Goal: Task Accomplishment & Management: Manage account settings

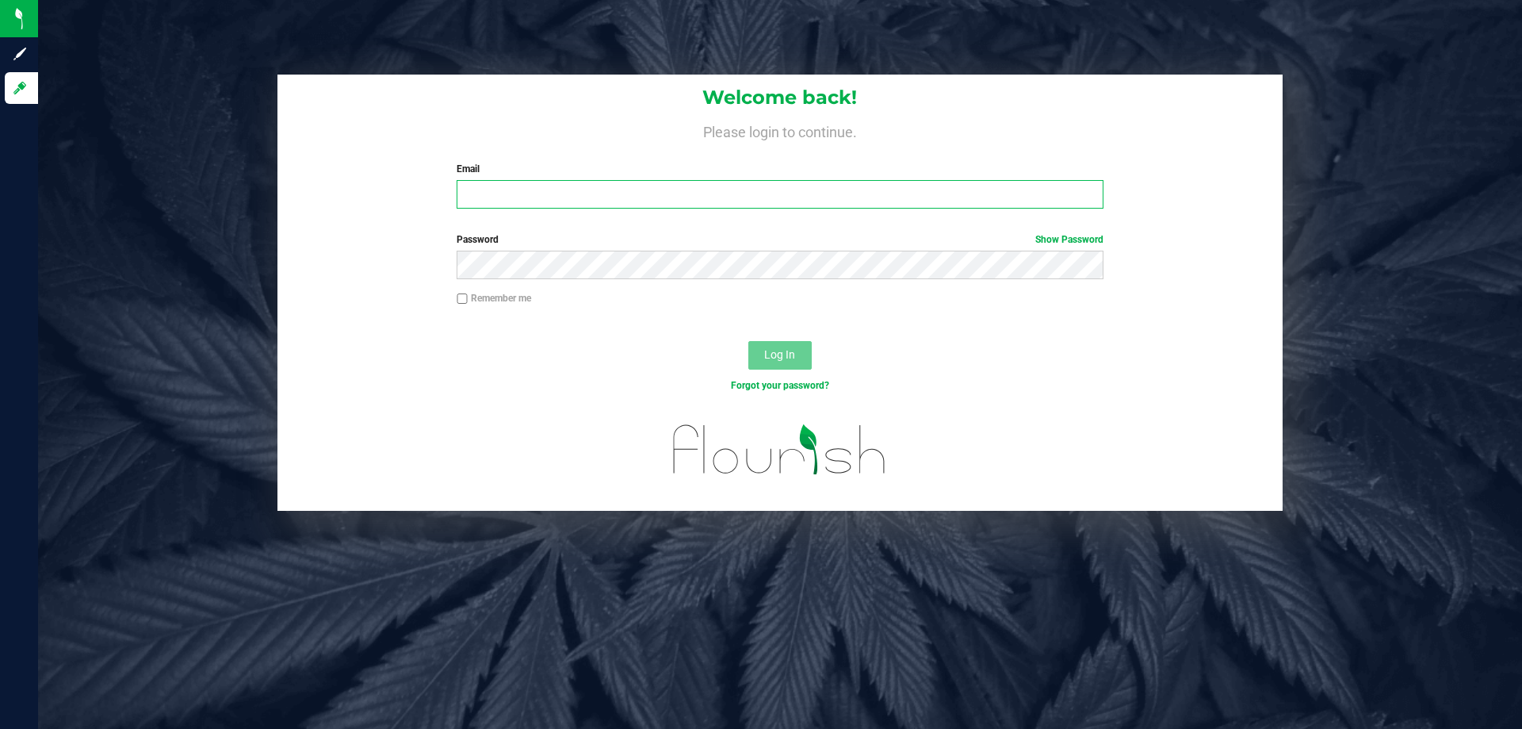
click at [518, 190] on input "Email" at bounding box center [780, 194] width 646 height 29
click at [748, 341] on button "Log In" at bounding box center [779, 355] width 63 height 29
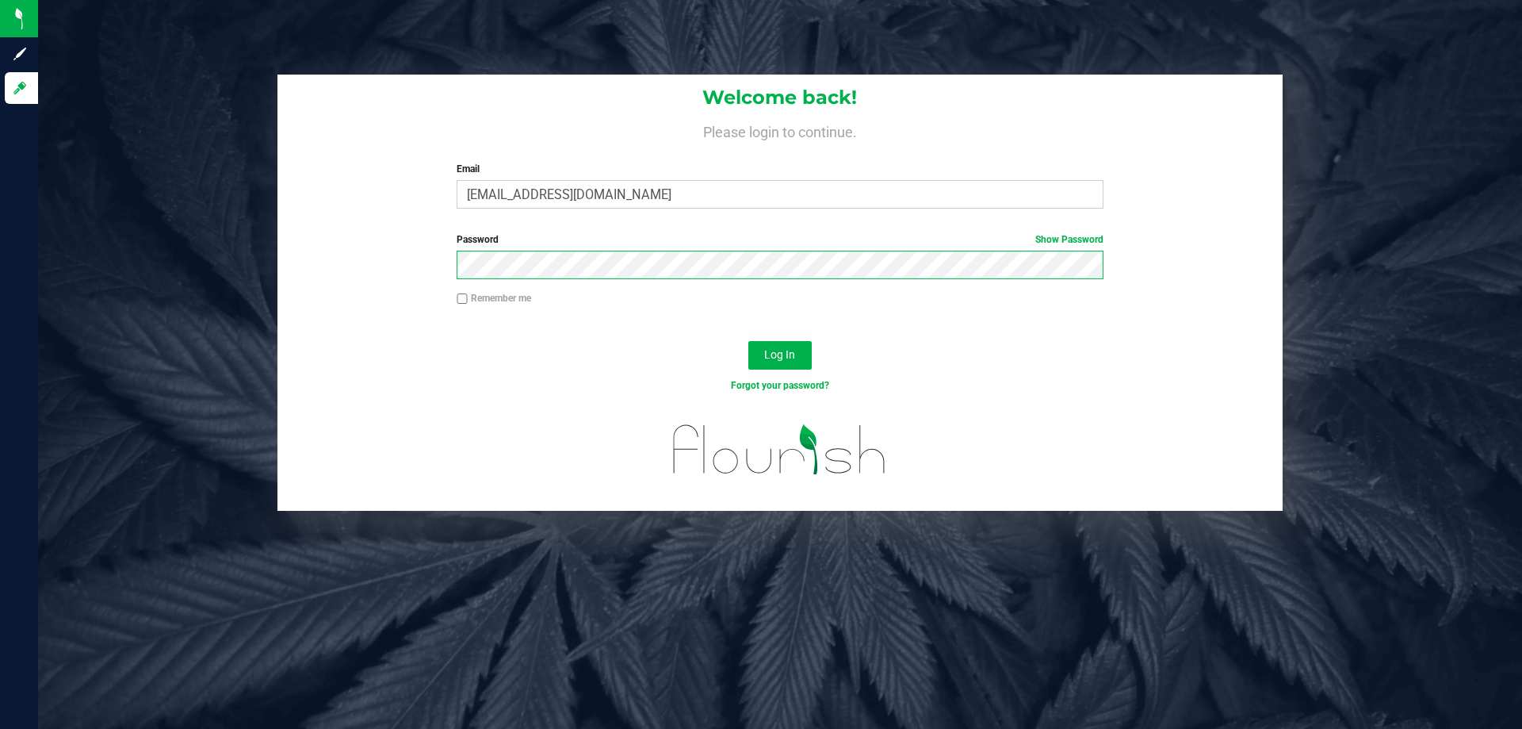
click at [748, 341] on button "Log In" at bounding box center [779, 355] width 63 height 29
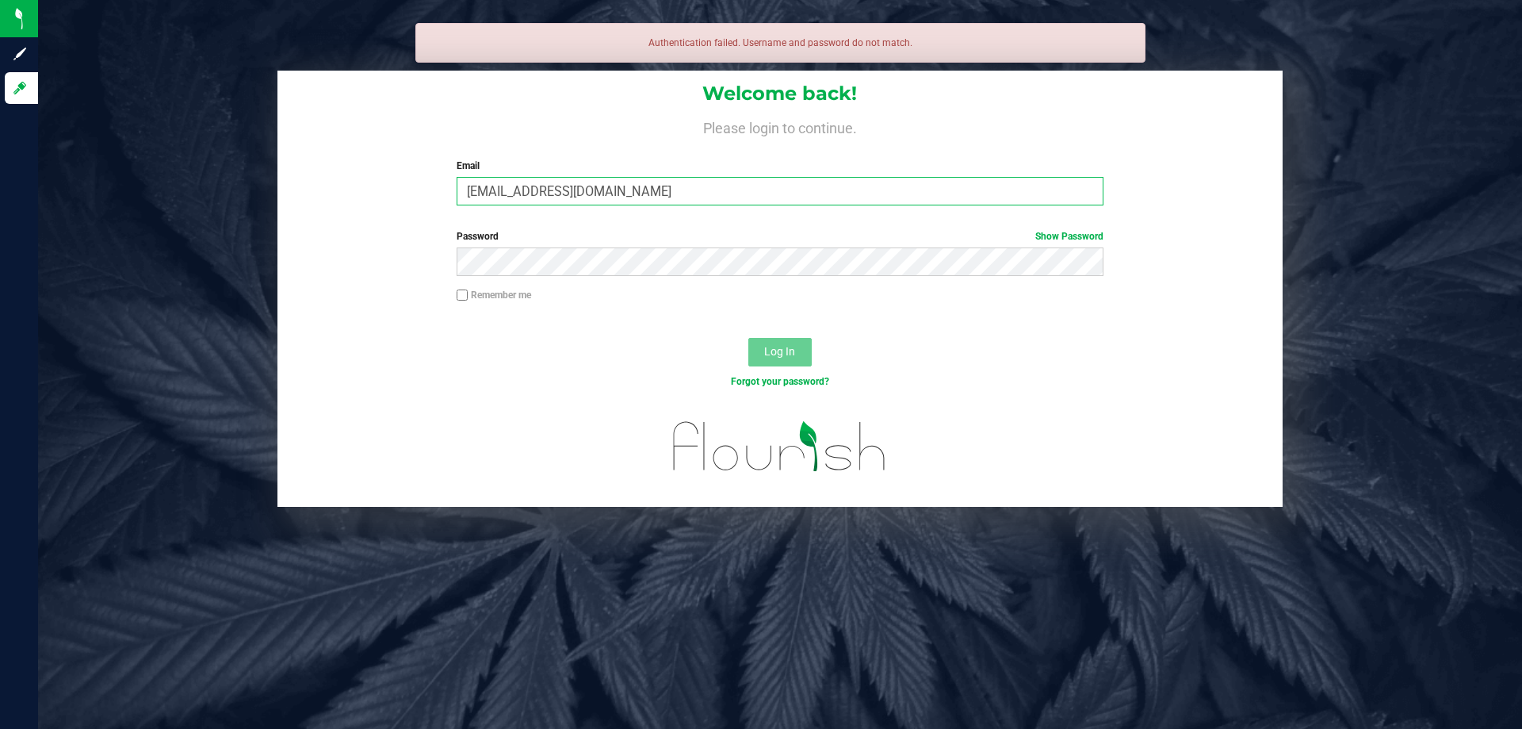
click at [575, 196] on input "smaileoi@liveparalllel.com" at bounding box center [780, 191] width 646 height 29
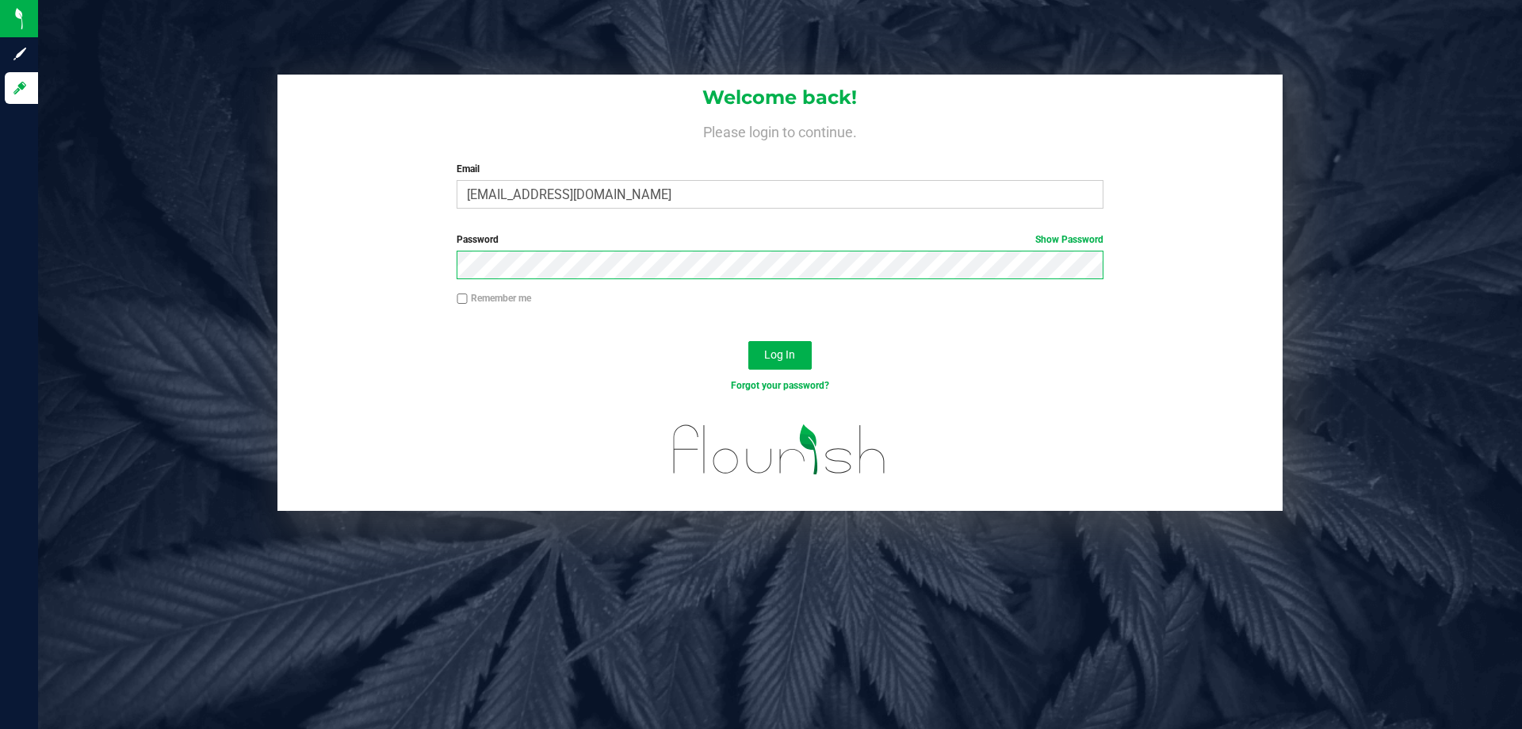
click at [748, 341] on button "Log In" at bounding box center [779, 355] width 63 height 29
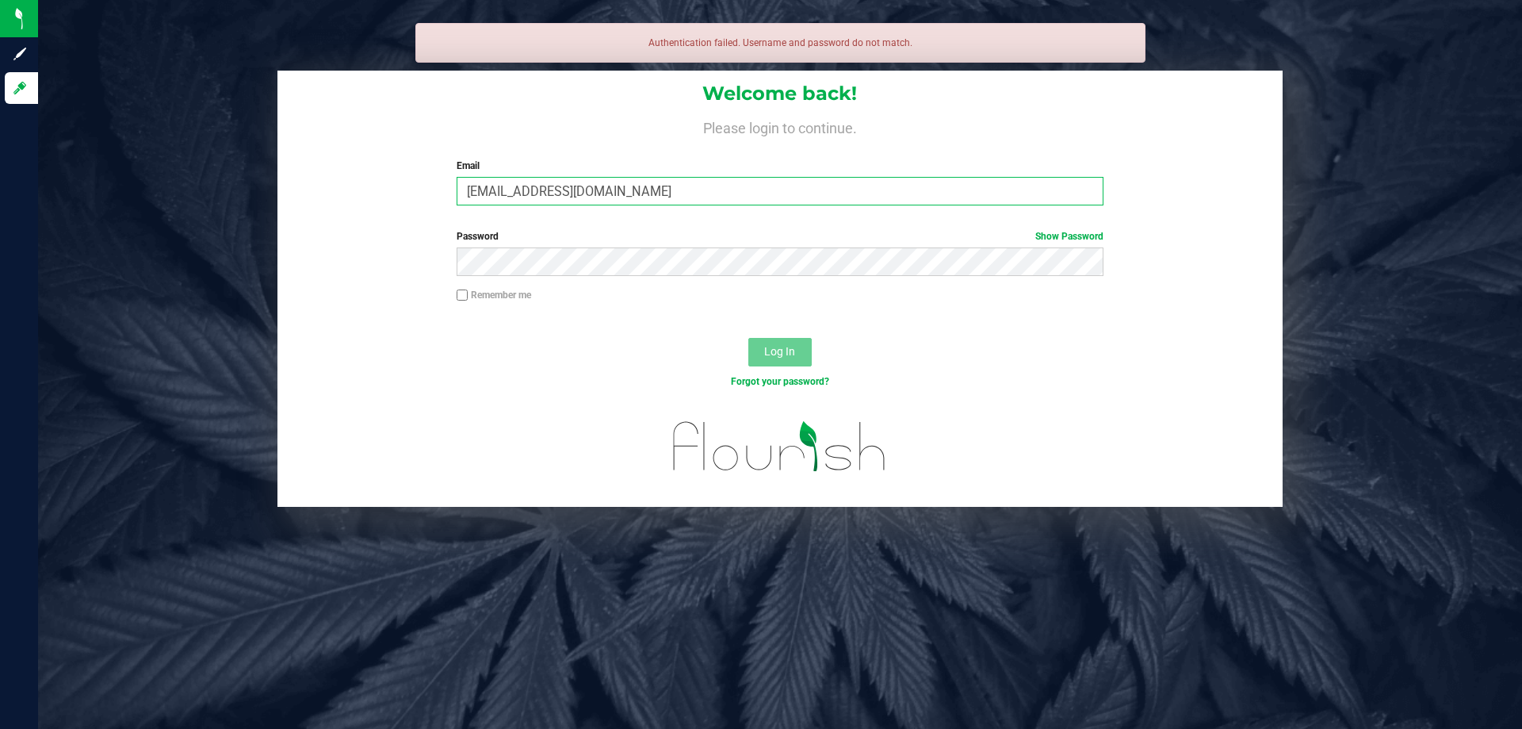
click at [467, 197] on input "smaileoi@liveparallel.com" at bounding box center [780, 191] width 646 height 29
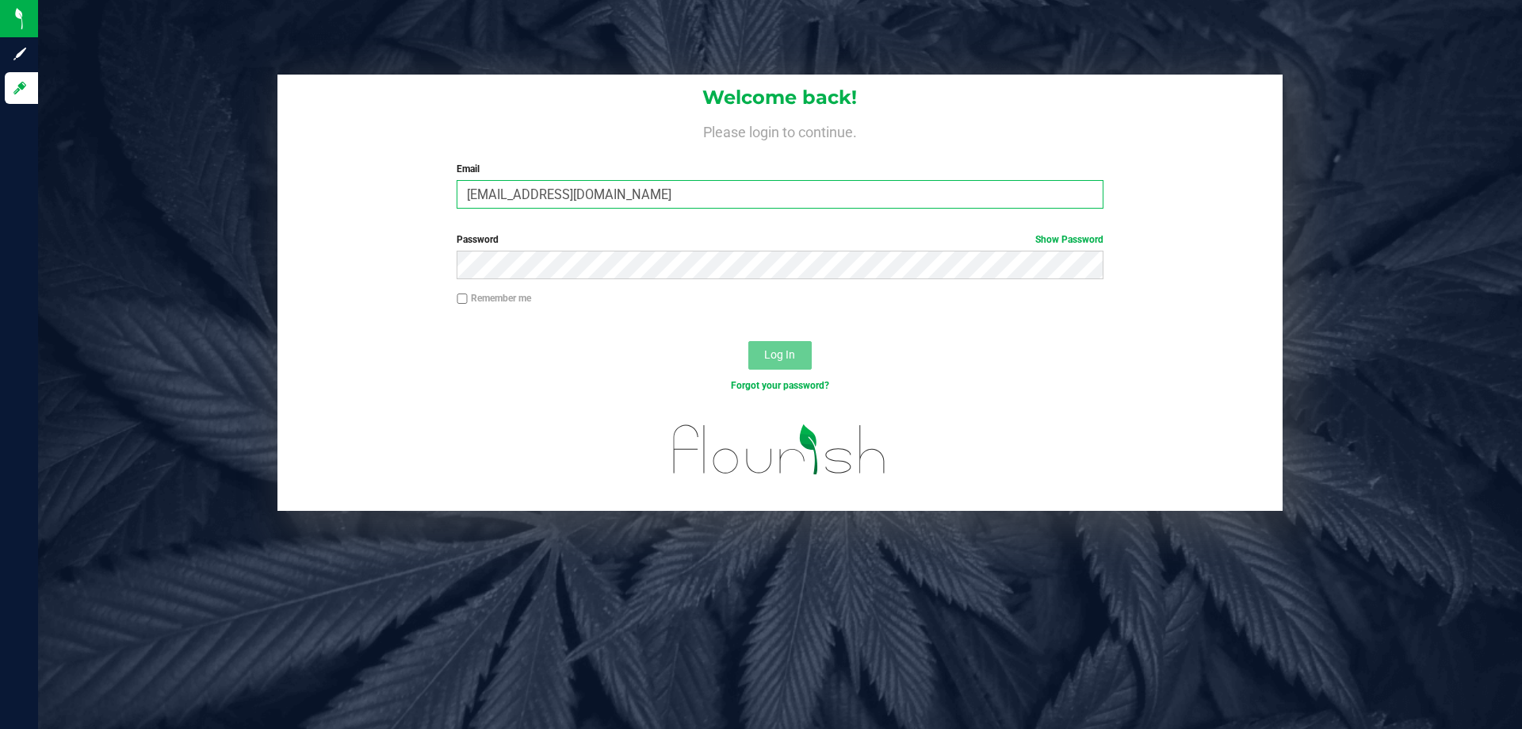
click at [627, 199] on input "smaileoi@liveparallel.com" at bounding box center [780, 194] width 646 height 29
type input "smaileoi@liveparallel.com"
click at [748, 341] on button "Log In" at bounding box center [779, 355] width 63 height 29
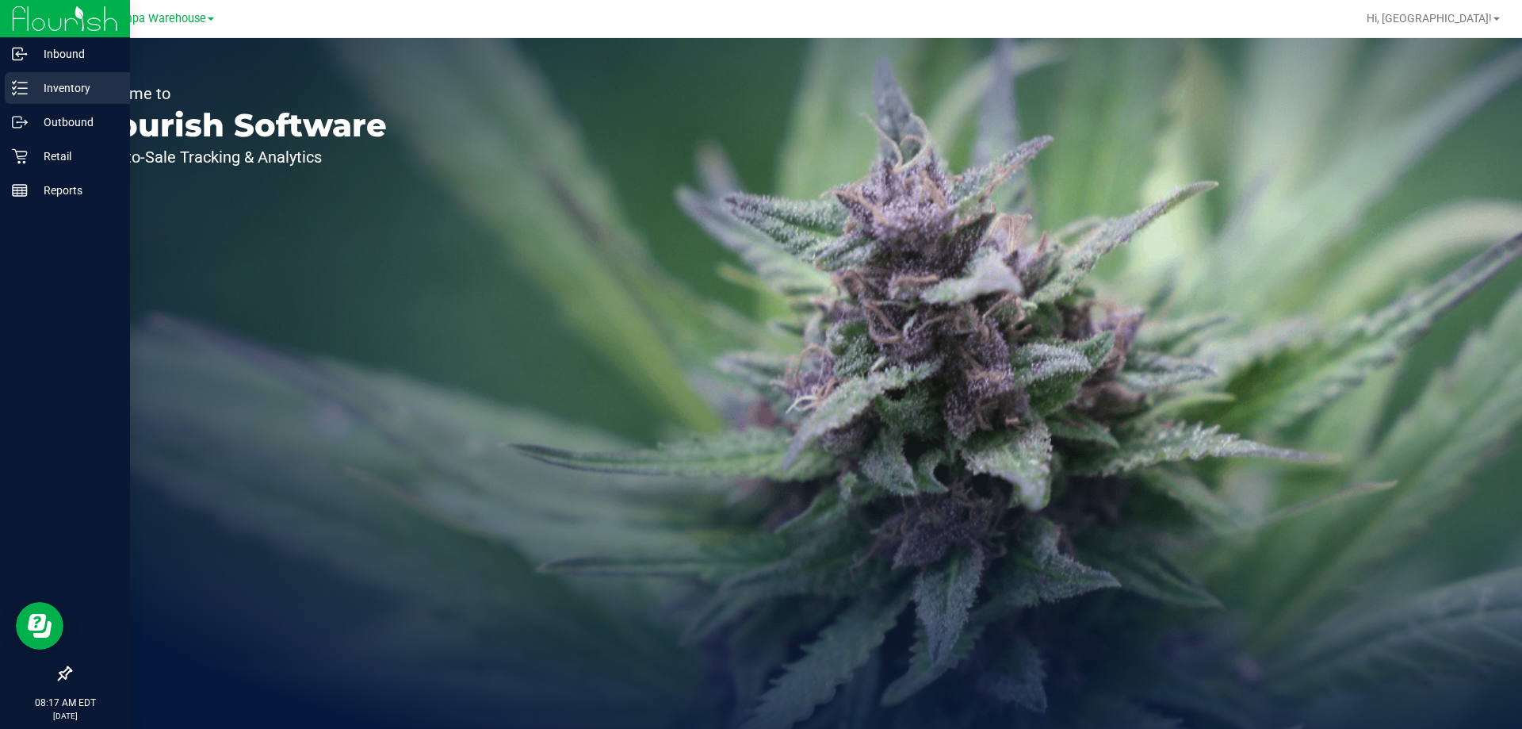
click at [62, 81] on p "Inventory" at bounding box center [75, 87] width 95 height 19
click at [63, 122] on p "Outbound" at bounding box center [75, 122] width 95 height 19
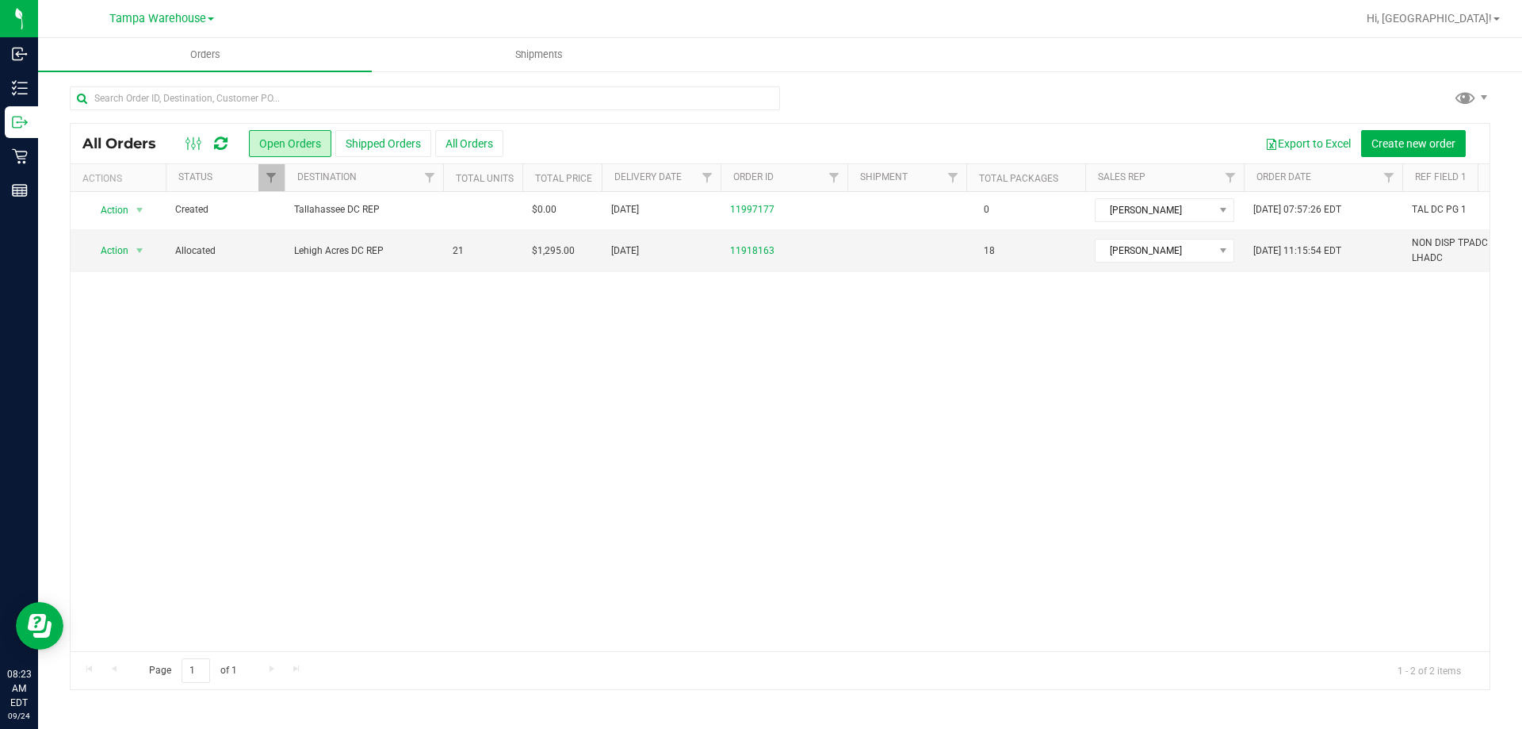
click at [224, 145] on icon at bounding box center [220, 144] width 13 height 16
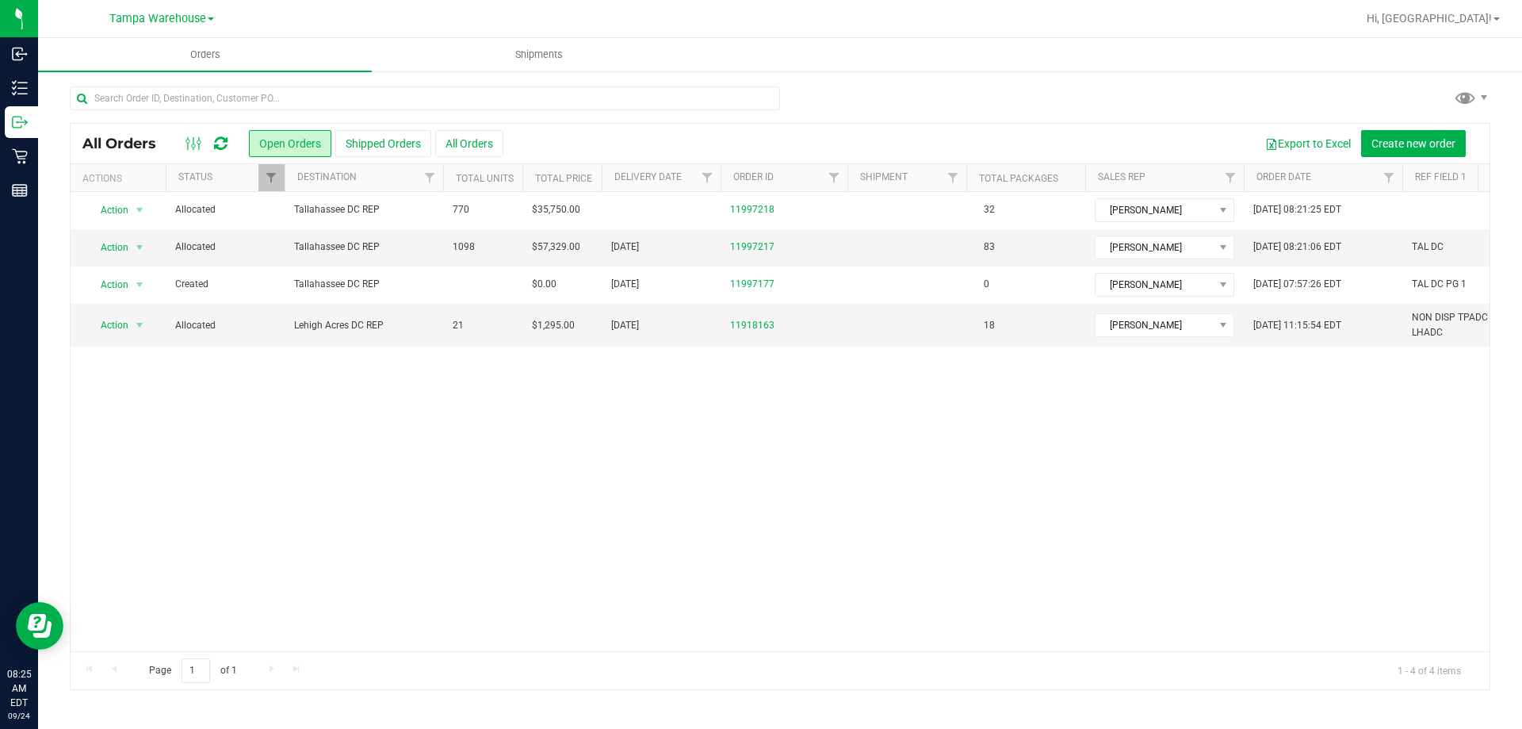
click at [228, 140] on div at bounding box center [206, 143] width 53 height 19
click at [227, 140] on icon at bounding box center [220, 144] width 13 height 16
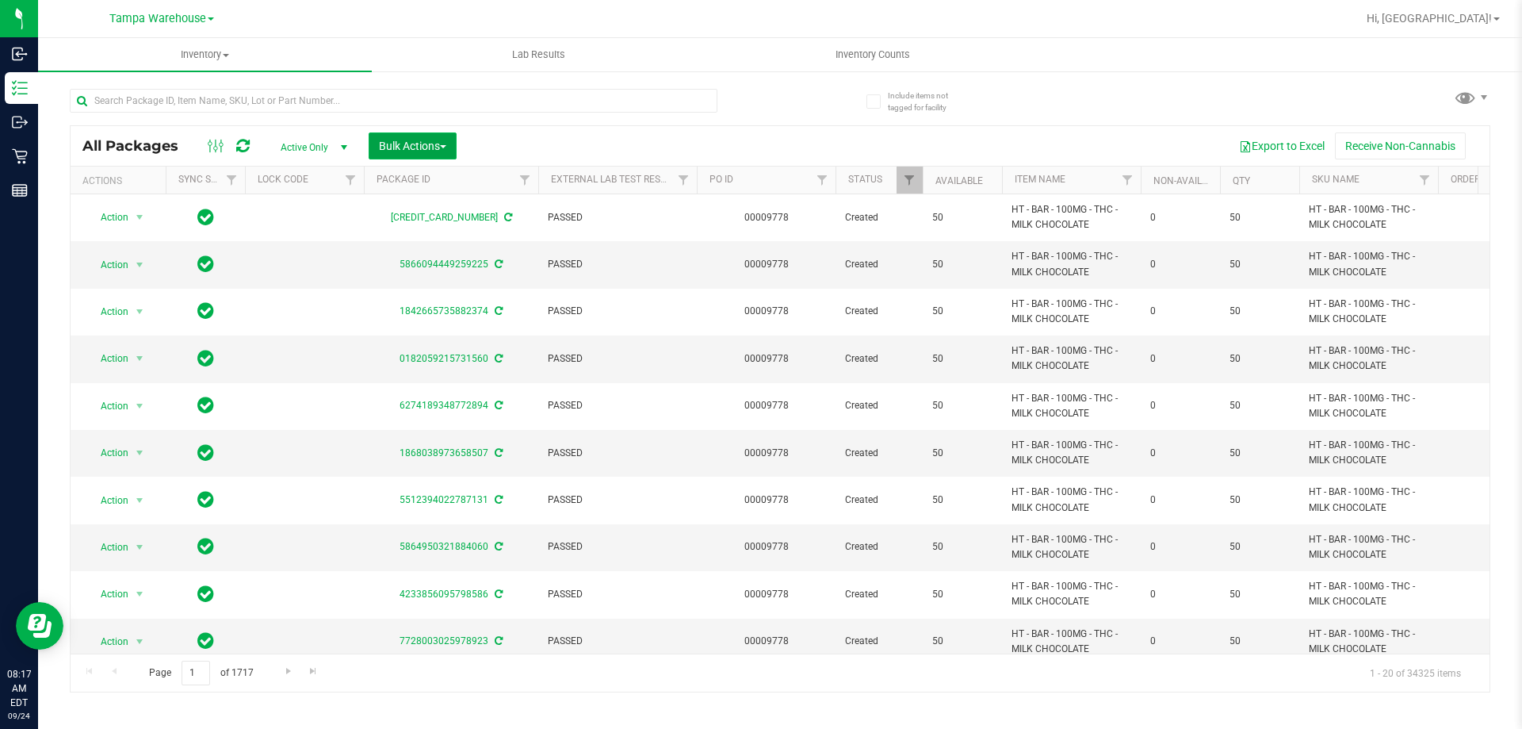
click at [446, 136] on button "Bulk Actions" at bounding box center [413, 145] width 88 height 27
click at [454, 180] on span "Add to outbound order" at bounding box center [432, 181] width 108 height 13
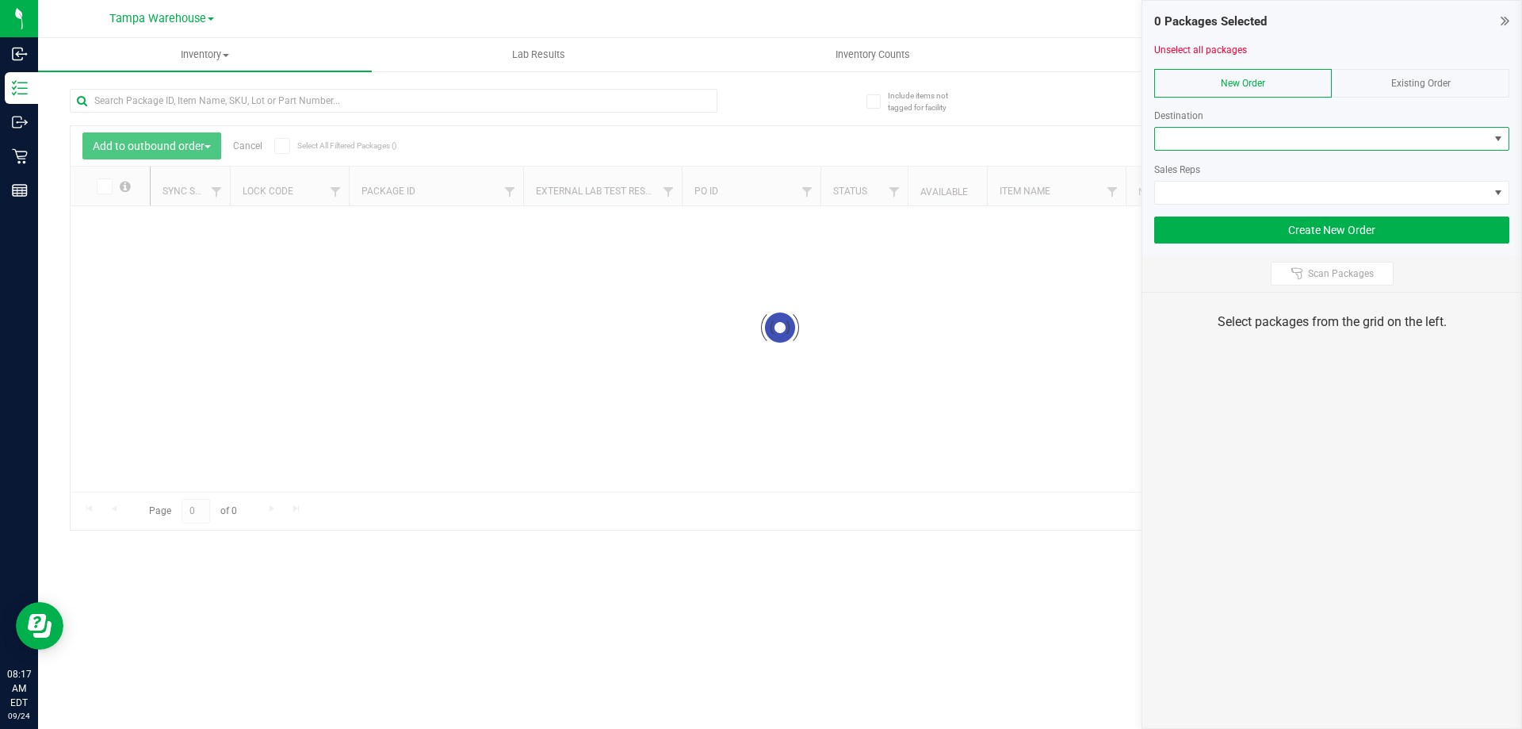
click at [1191, 137] on span at bounding box center [1322, 139] width 334 height 22
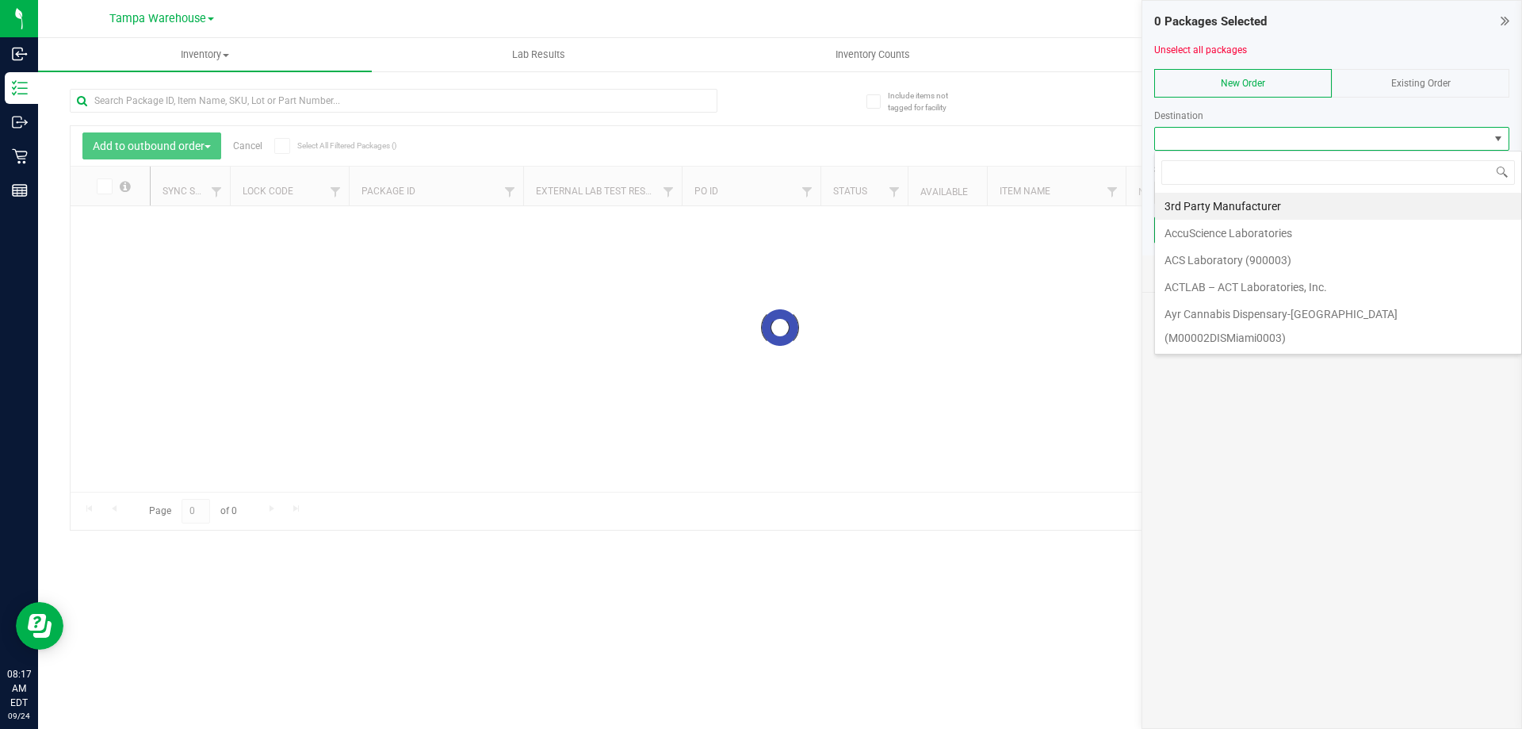
scroll to position [24, 355]
type input "tal"
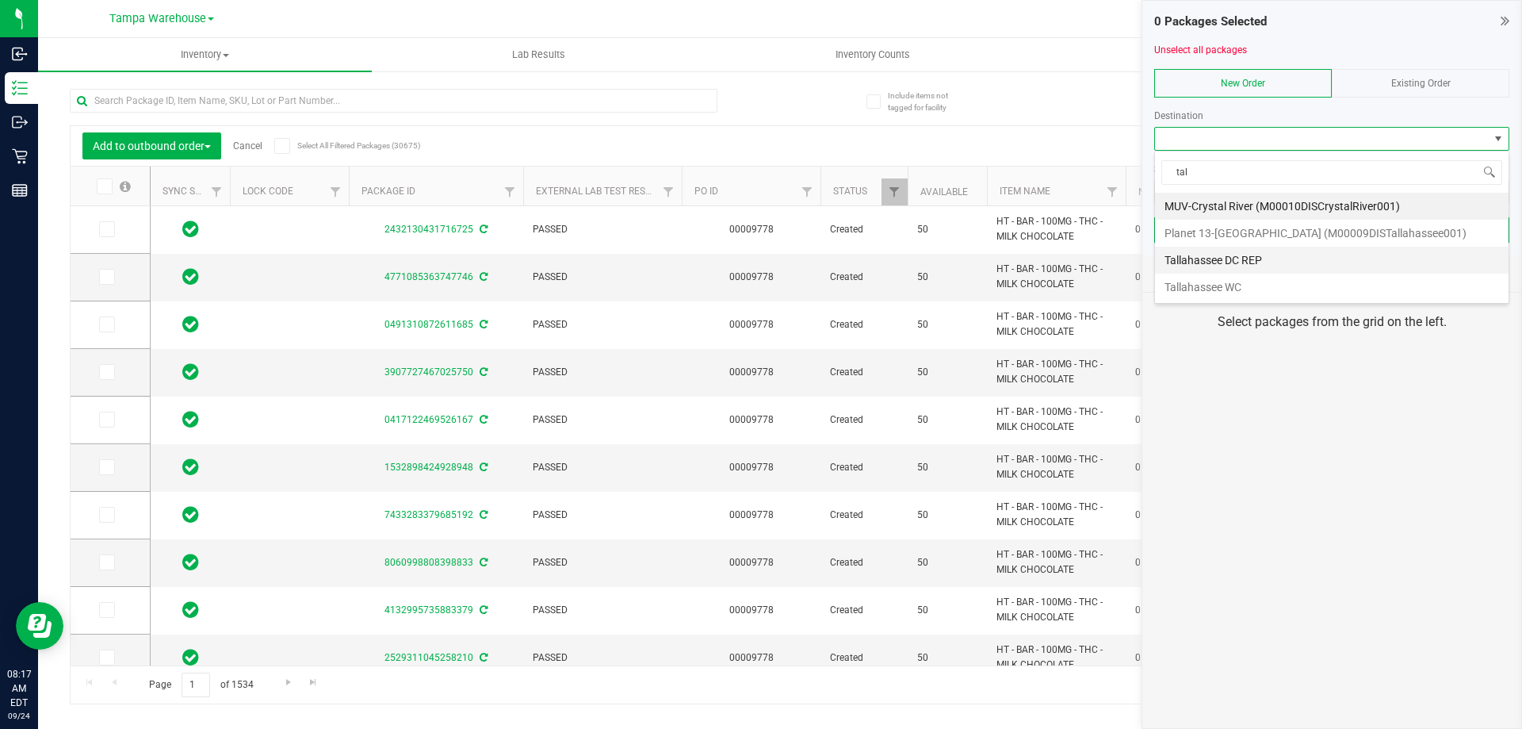
click at [1275, 256] on li "Tallahassee DC REP" at bounding box center [1332, 260] width 354 height 27
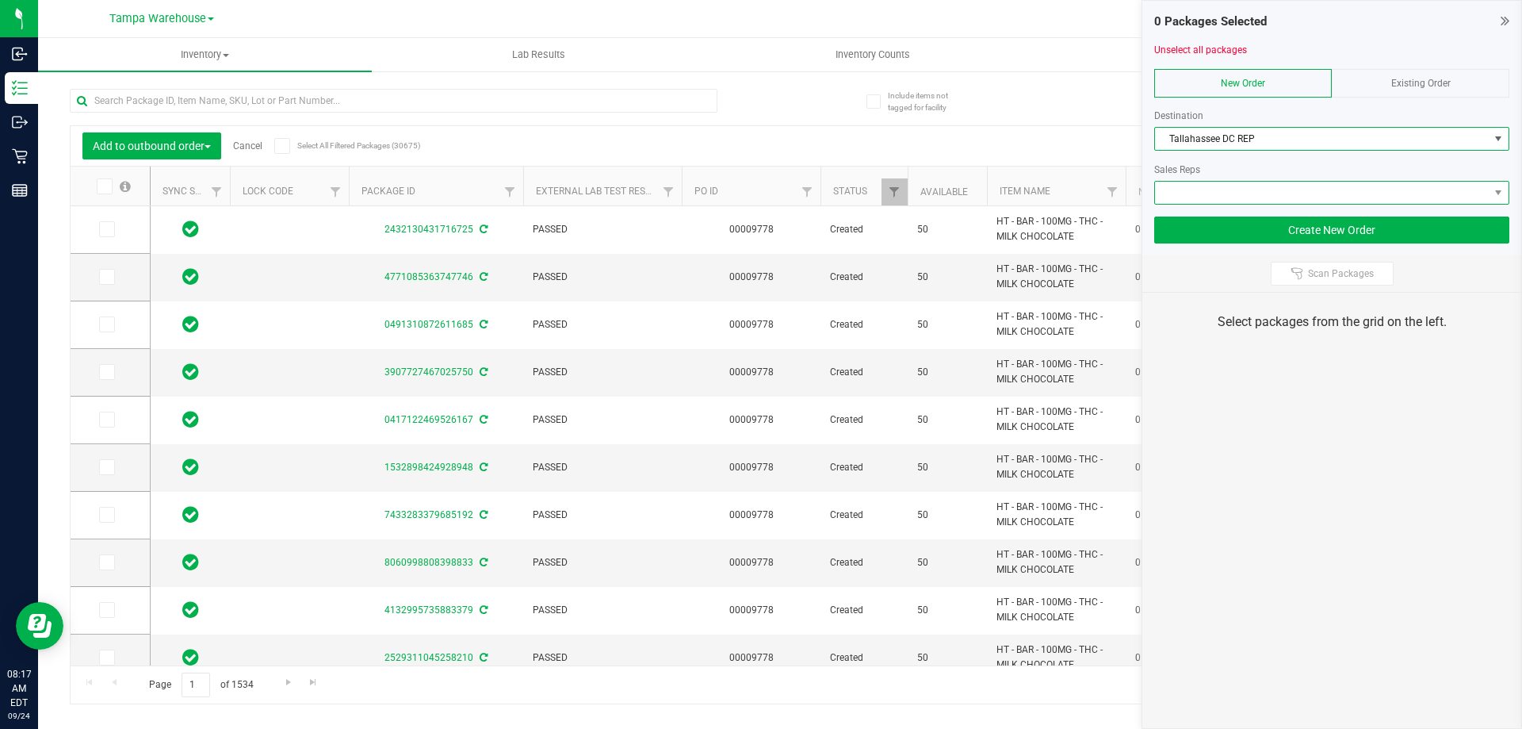
click at [1275, 191] on span at bounding box center [1322, 193] width 334 height 22
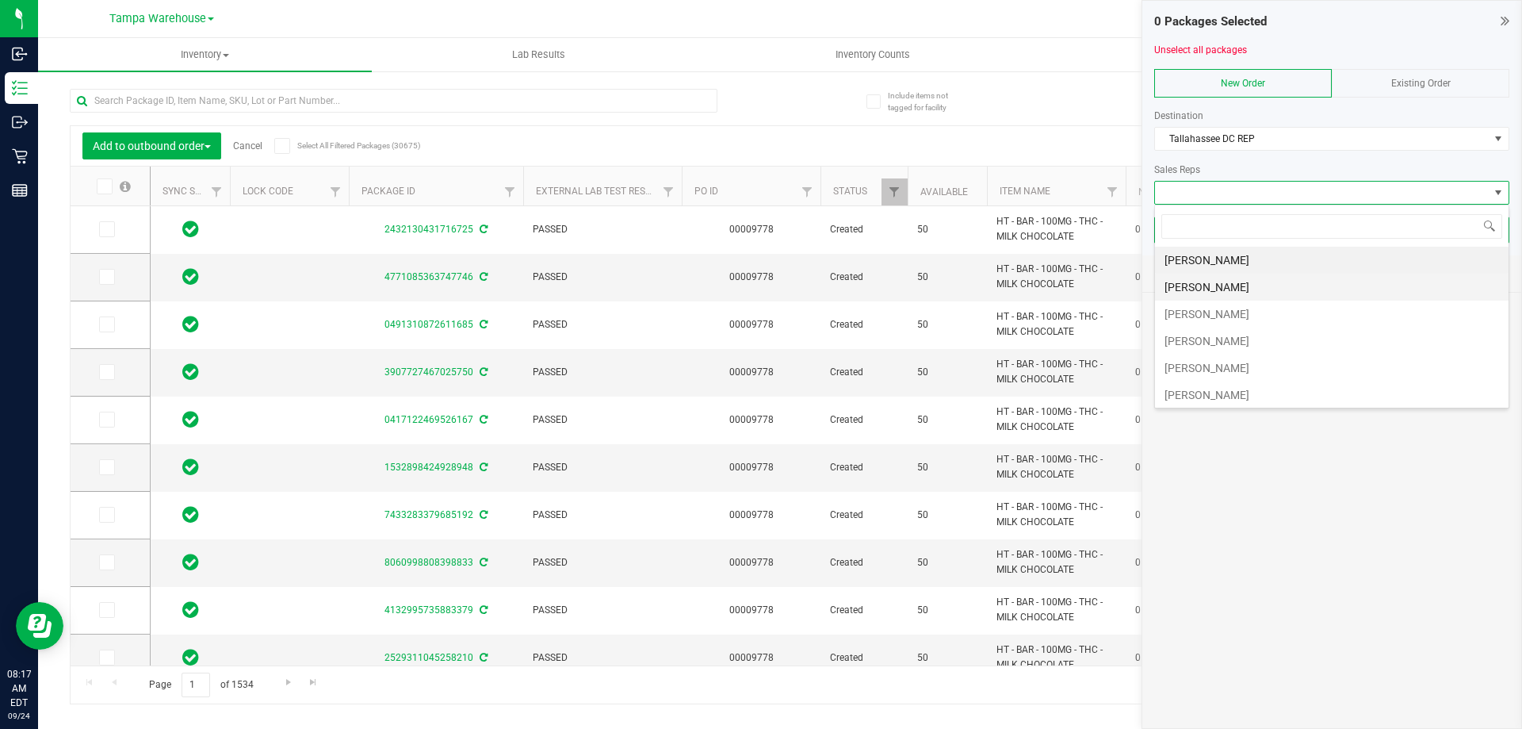
scroll to position [79, 0]
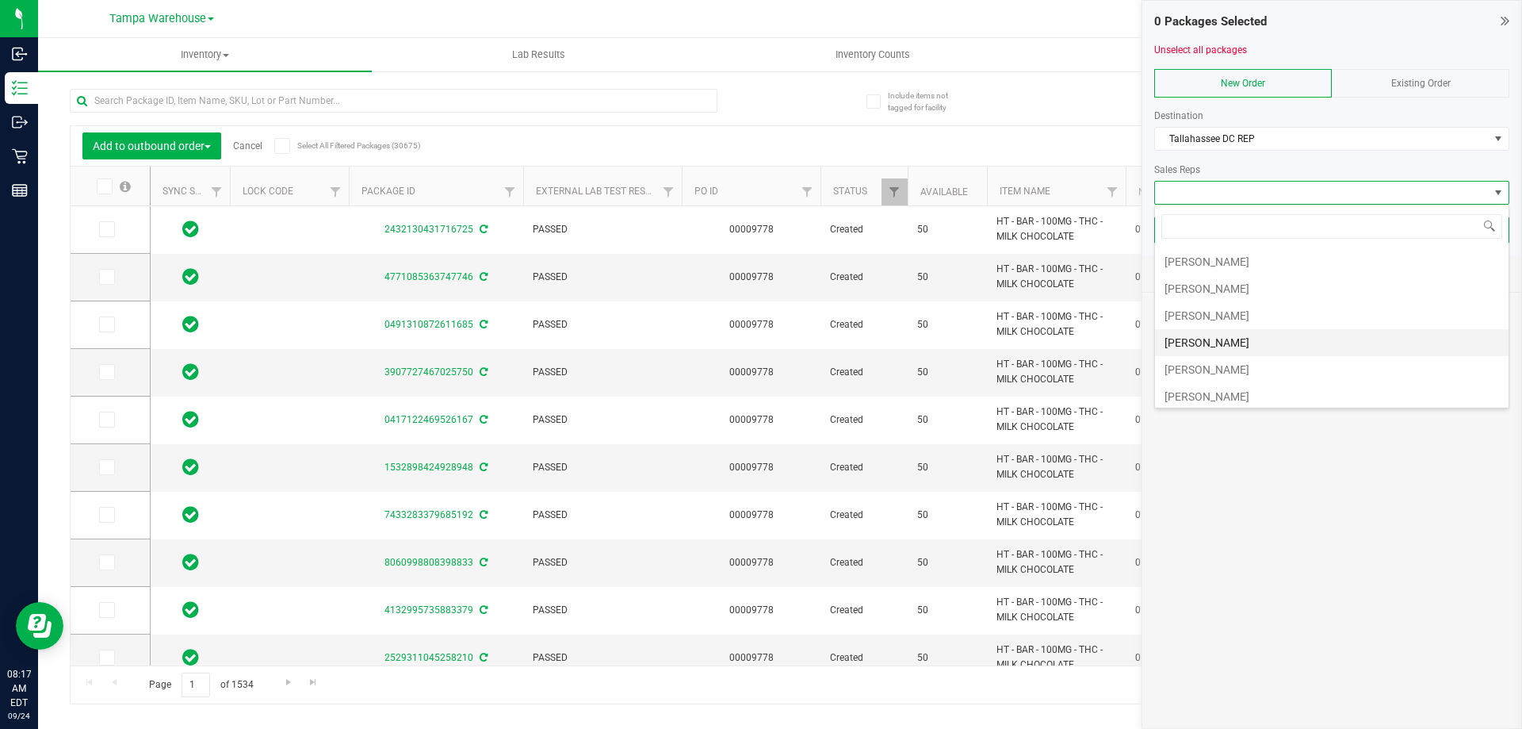
click at [1248, 345] on li "[PERSON_NAME]" at bounding box center [1332, 342] width 354 height 27
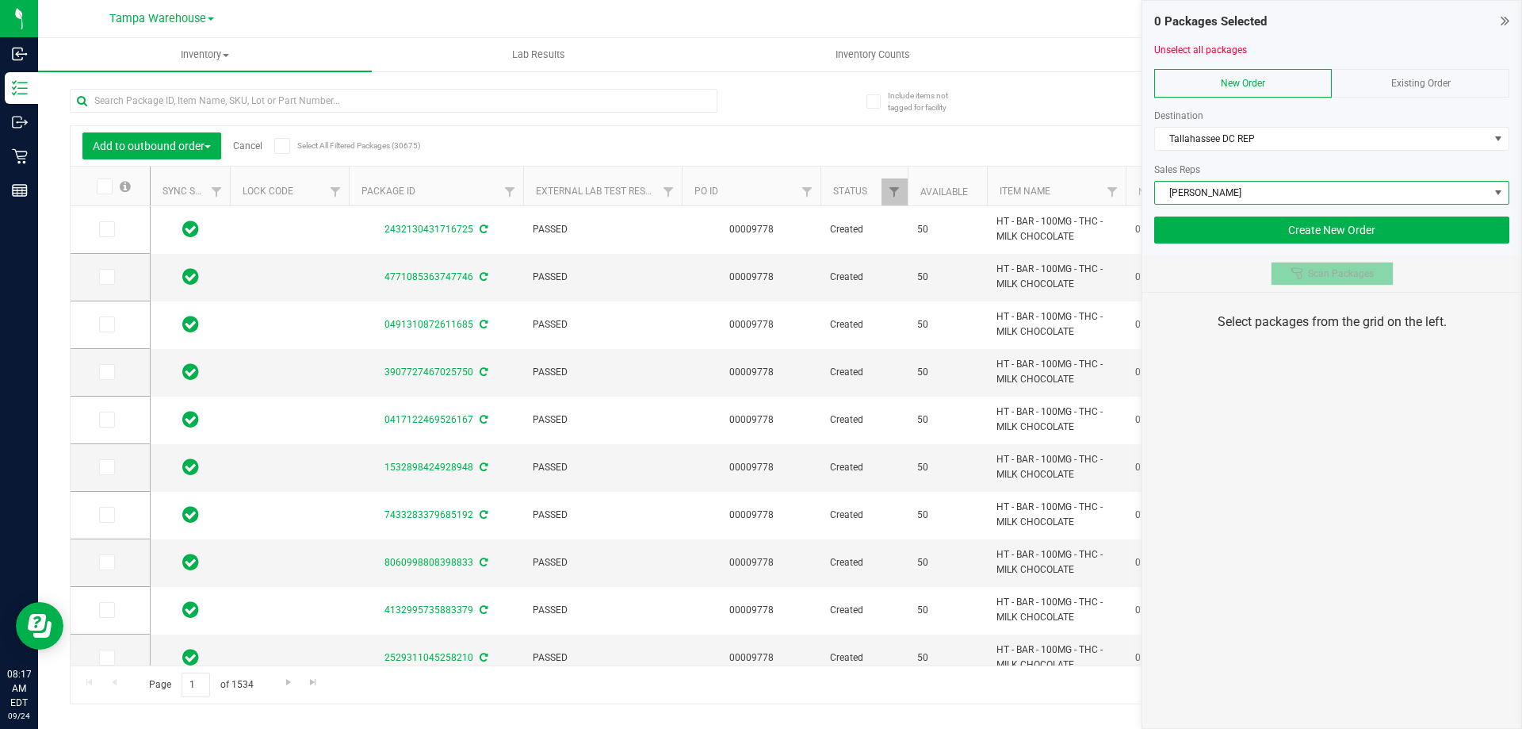
click at [1305, 276] on div at bounding box center [1299, 273] width 17 height 13
click at [1321, 355] on div "0 Packages Selected Unselect all packages New Order Existing Order Destination …" at bounding box center [1332, 364] width 381 height 729
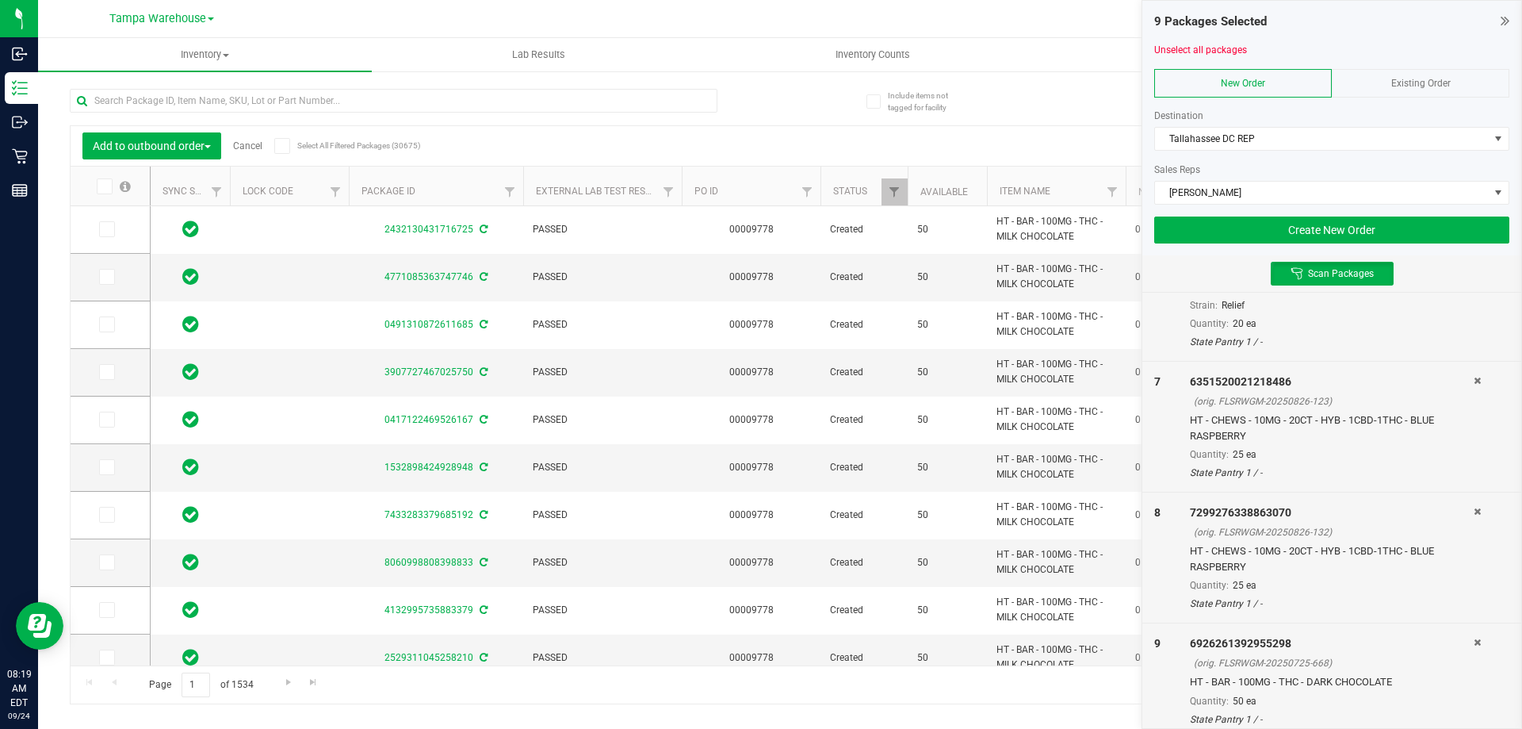
scroll to position [724, 0]
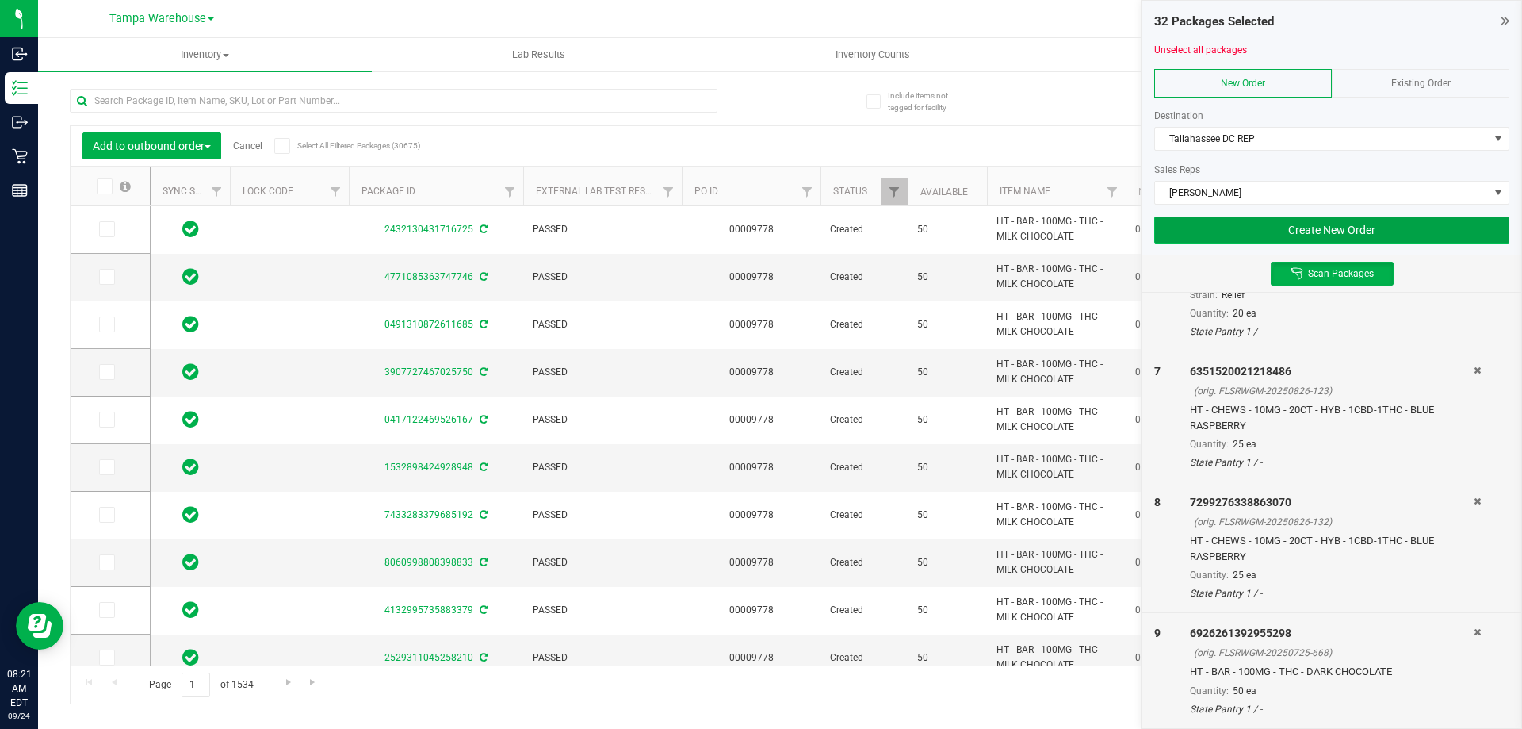
click at [1207, 225] on button "Create New Order" at bounding box center [1331, 229] width 355 height 27
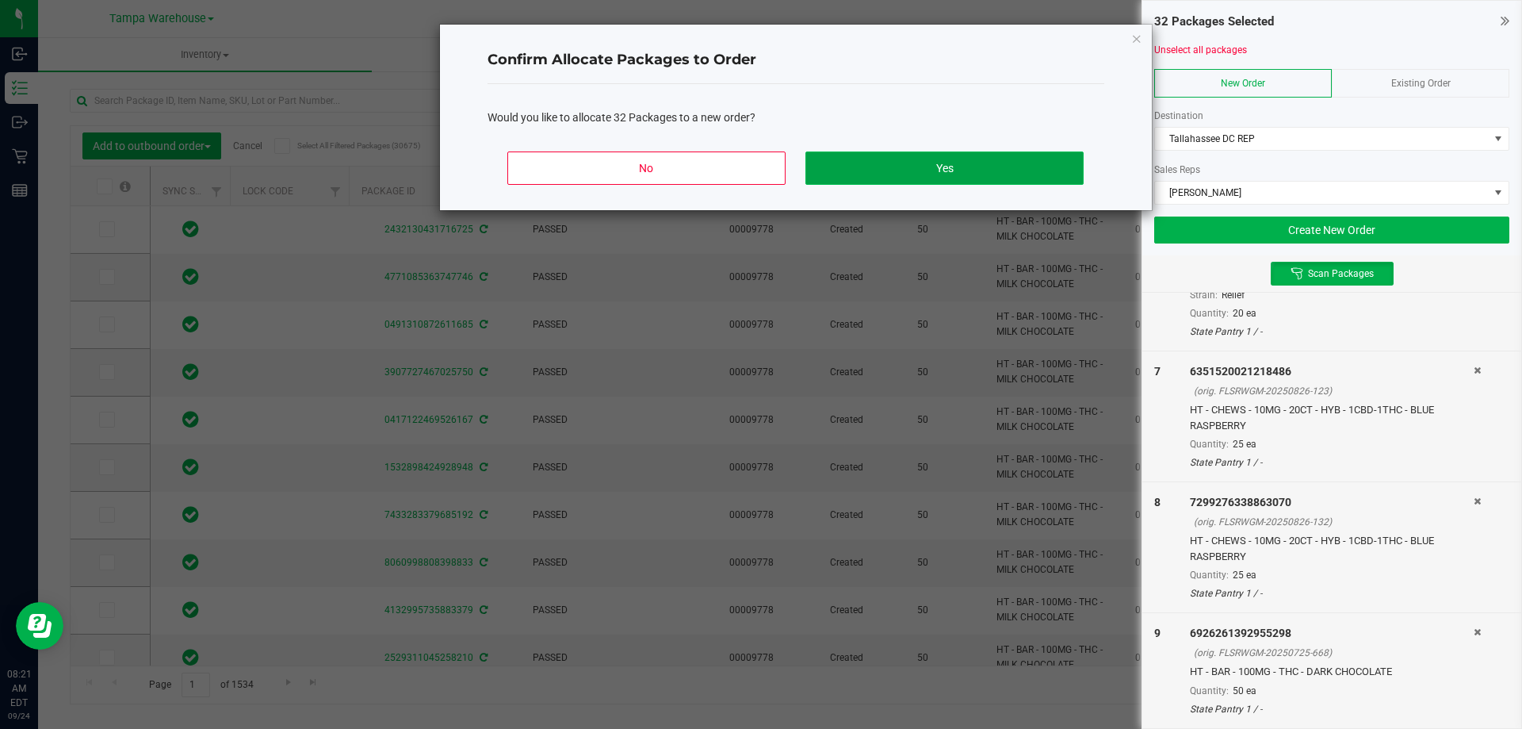
click at [1048, 159] on button "Yes" at bounding box center [943, 167] width 277 height 33
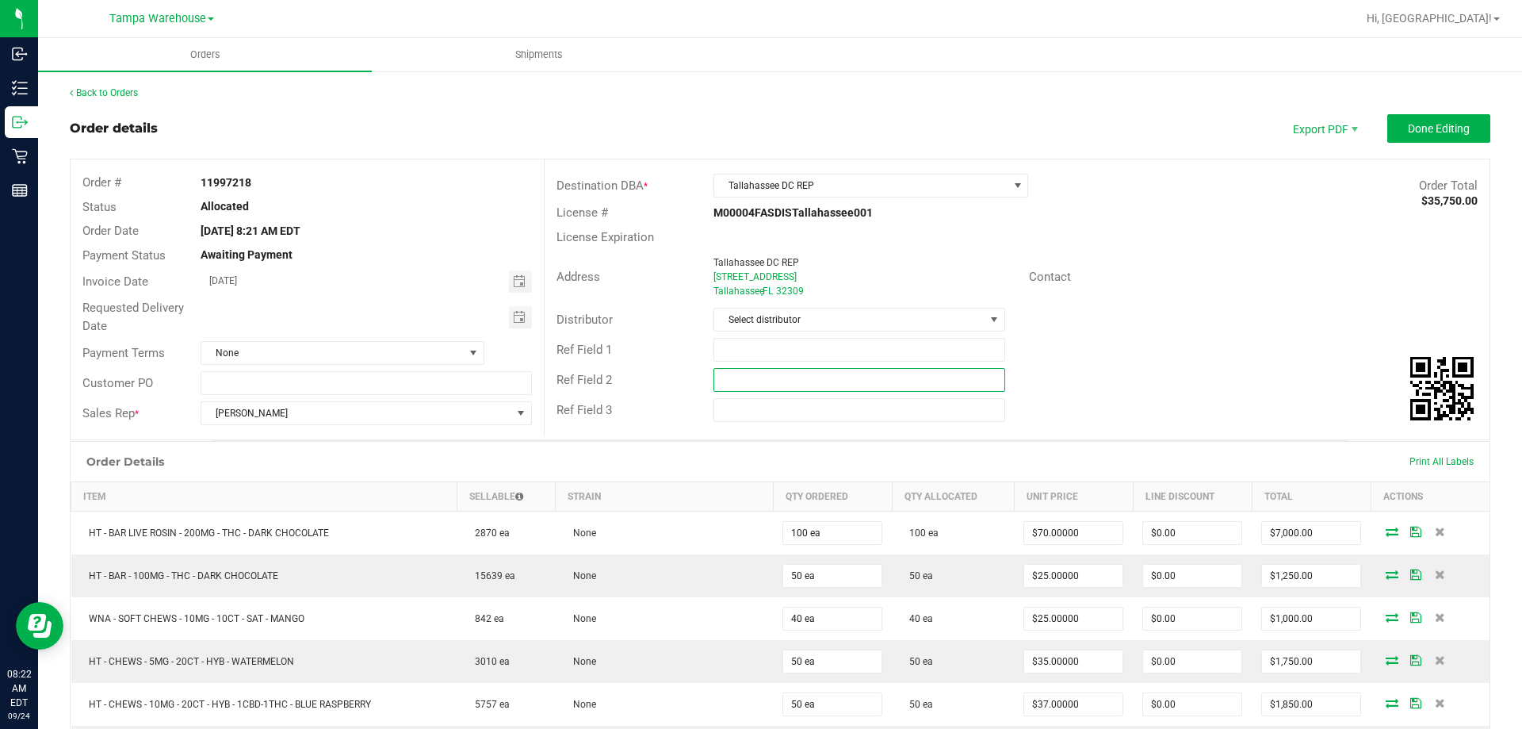
click at [839, 387] on input "text" at bounding box center [858, 380] width 291 height 24
paste input "cannabis"
type input "cannabis"
click at [786, 353] on input "text" at bounding box center [858, 350] width 291 height 24
type input "TAL DC PG3"
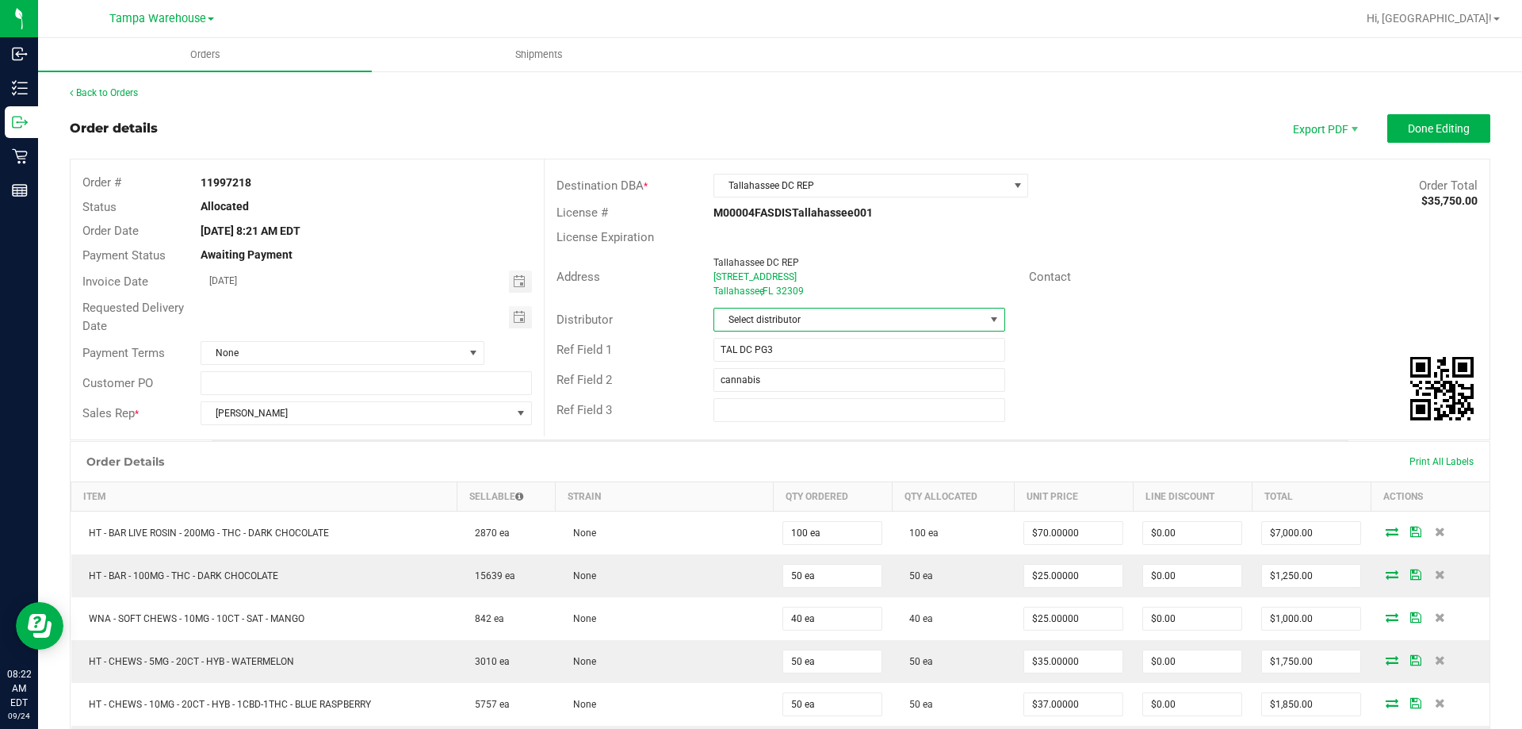
click at [811, 314] on span "Select distributor" at bounding box center [849, 319] width 270 height 22
type input "tam"
click at [758, 413] on li "Tampa Warehouse" at bounding box center [852, 414] width 287 height 27
click at [513, 321] on span "Toggle calendar" at bounding box center [519, 317] width 13 height 13
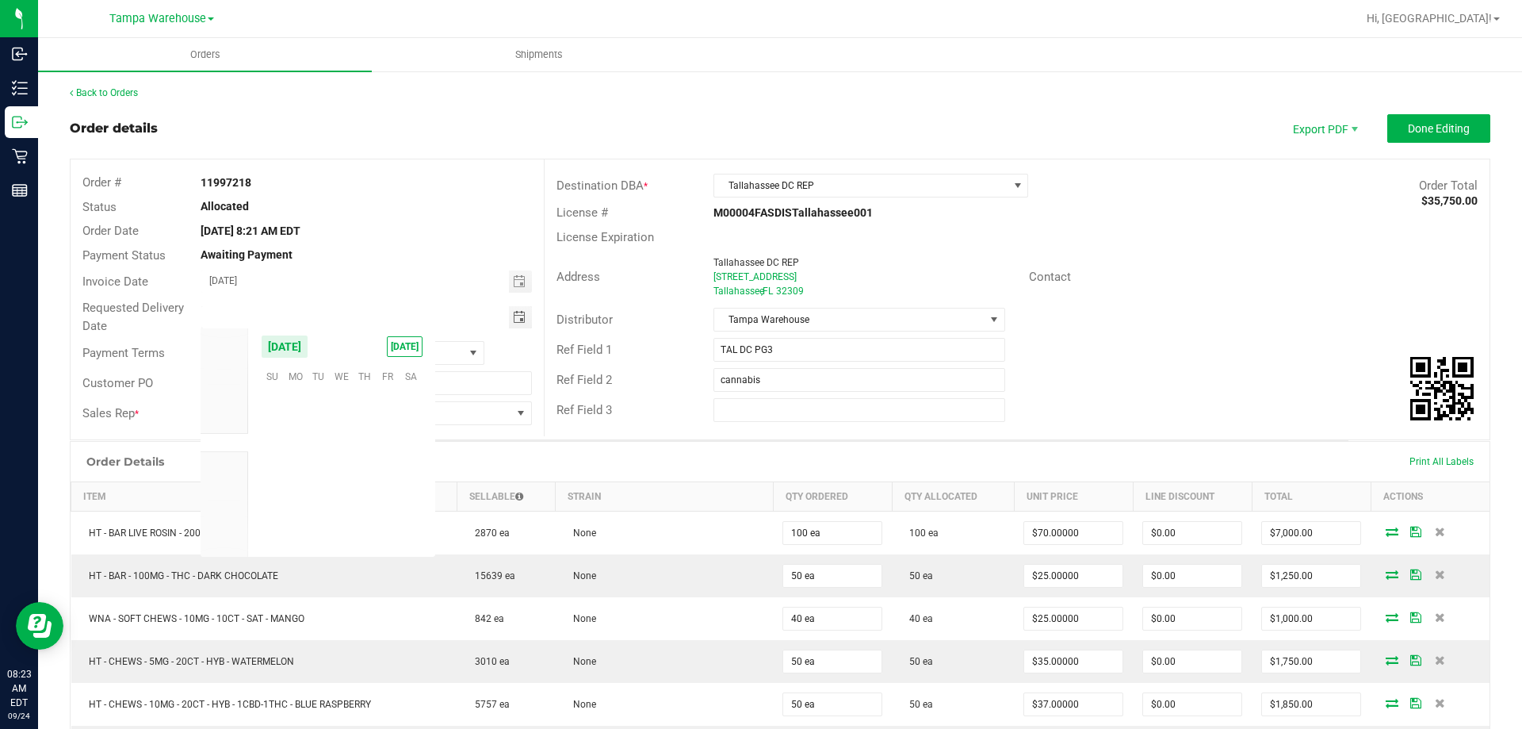
scroll to position [257090, 0]
click at [360, 470] on span "25" at bounding box center [364, 473] width 23 height 25
type input "[DATE]"
click at [1145, 209] on div "License # M00004FASDISTallahassee001" at bounding box center [1017, 213] width 945 height 25
click at [1415, 128] on span "Done Editing" at bounding box center [1439, 128] width 62 height 13
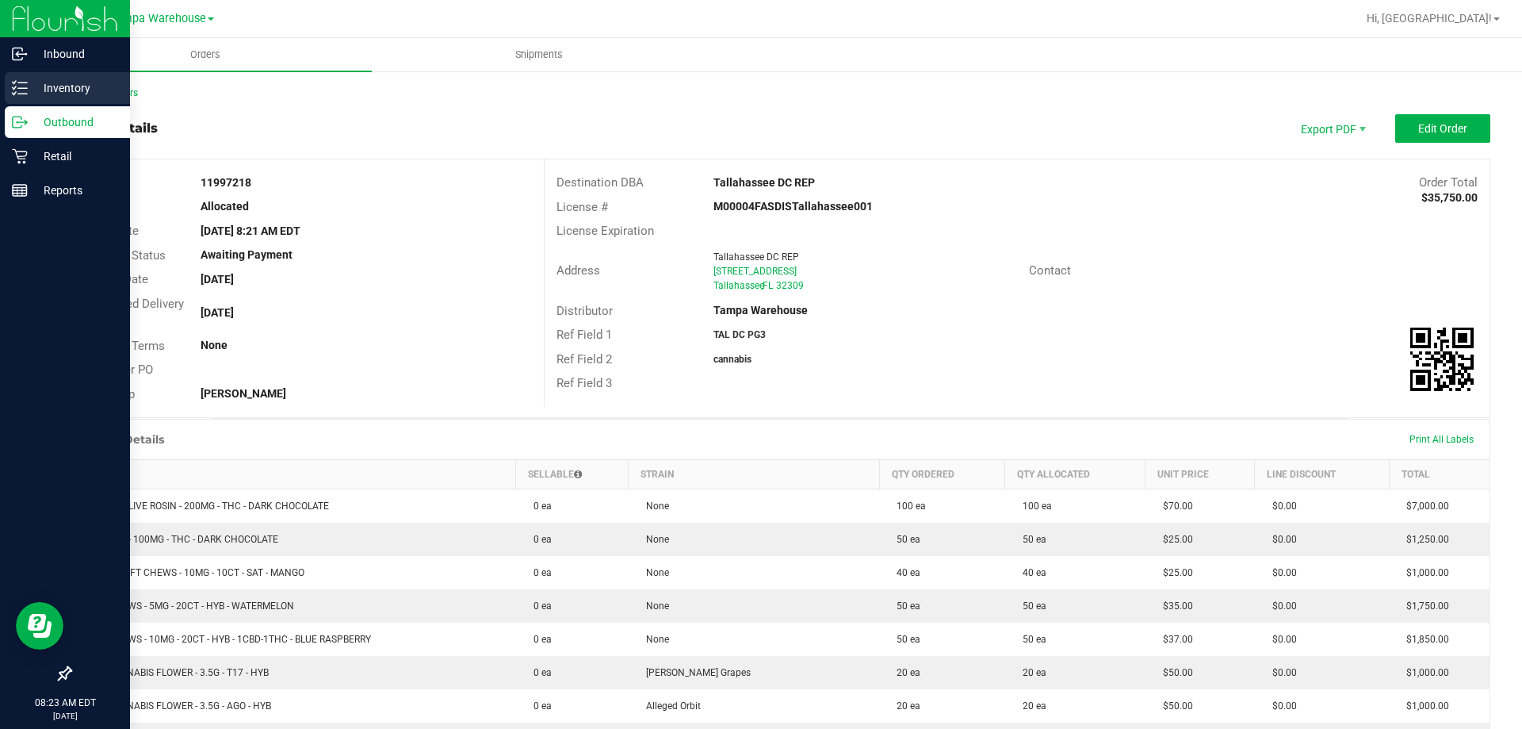
click at [62, 89] on p "Inventory" at bounding box center [75, 87] width 95 height 19
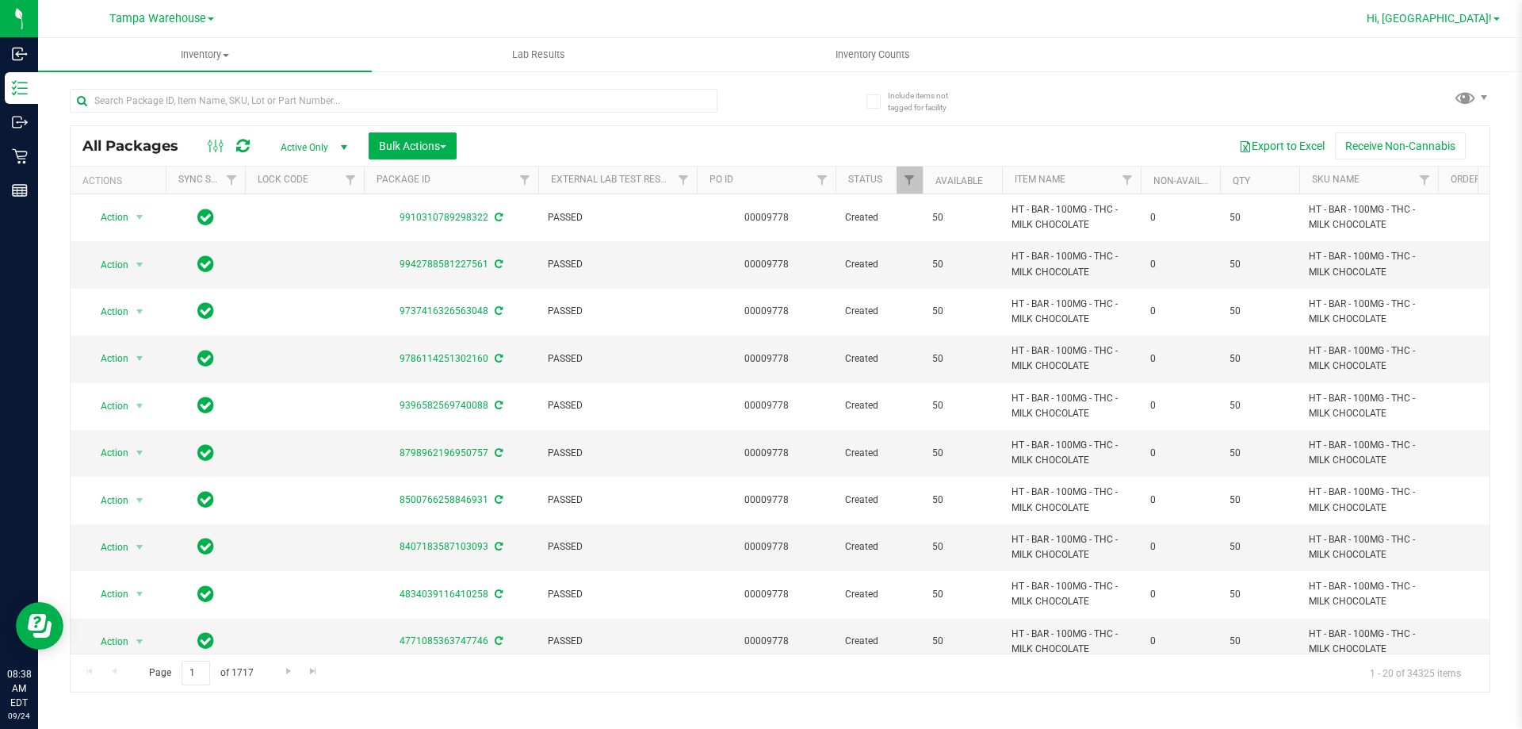
click at [1467, 11] on link "Hi, [GEOGRAPHIC_DATA]!" at bounding box center [1433, 18] width 146 height 17
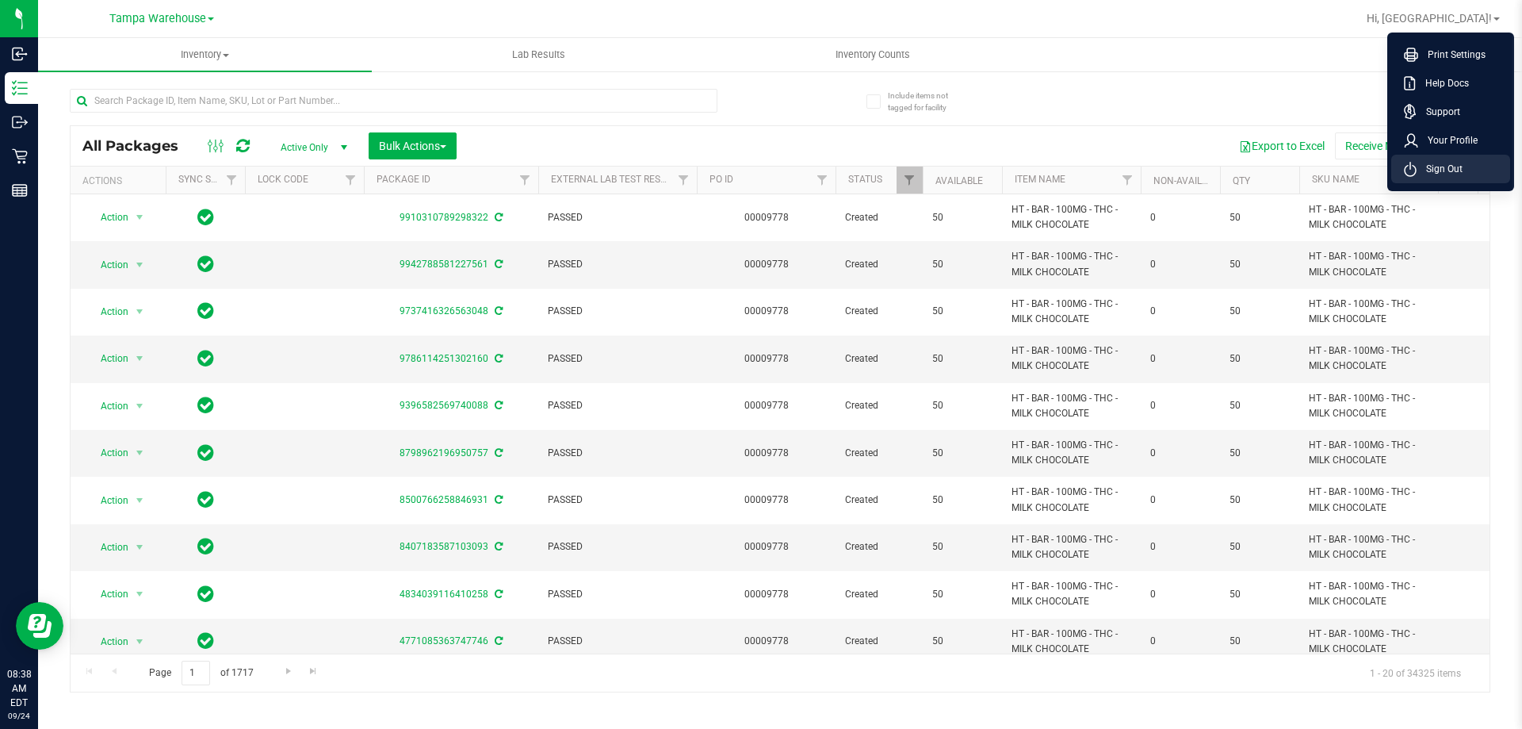
click at [1439, 166] on span "Sign Out" at bounding box center [1440, 169] width 46 height 16
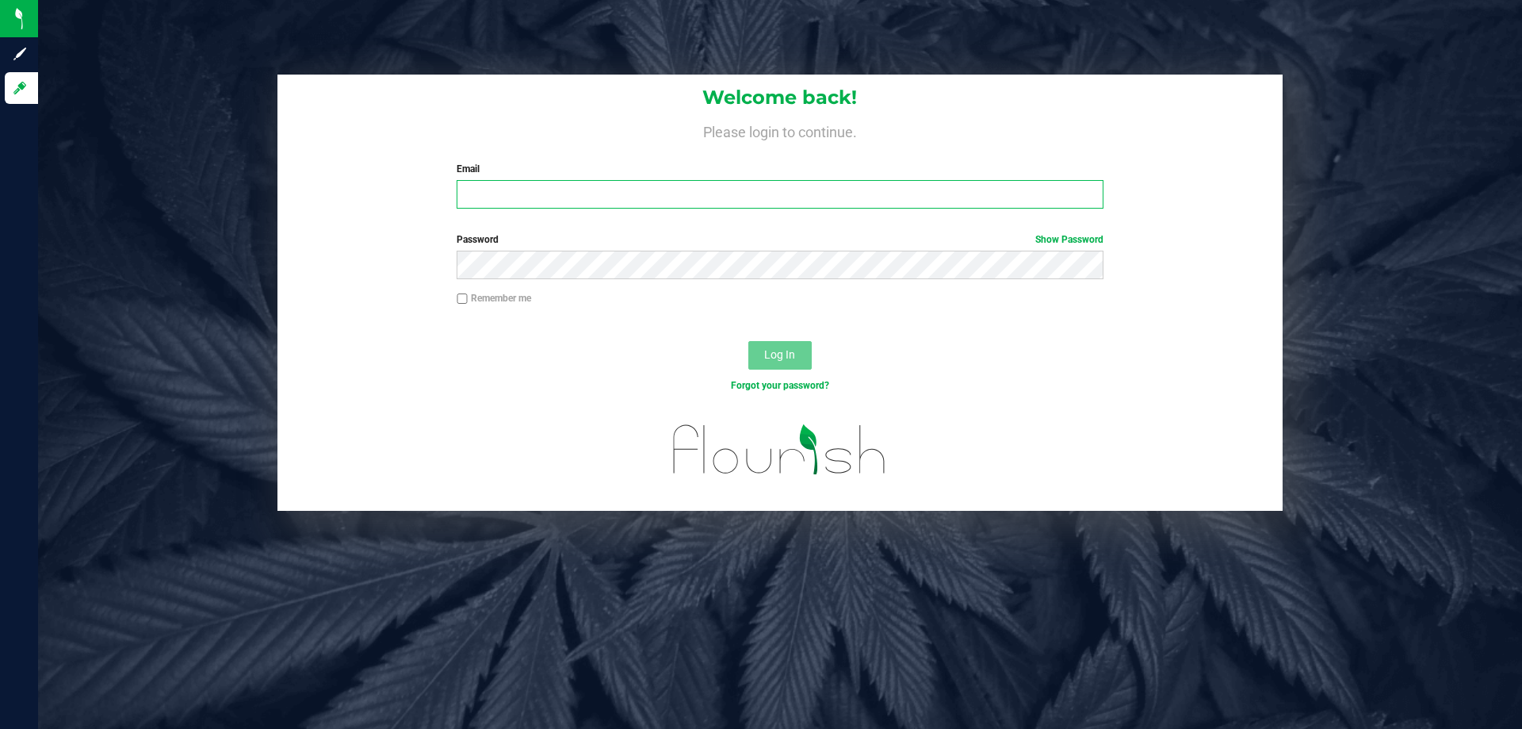
click at [508, 195] on input "Email" at bounding box center [780, 194] width 646 height 29
type input "[EMAIL_ADDRESS][DOMAIN_NAME]"
click at [748, 341] on button "Log In" at bounding box center [779, 355] width 63 height 29
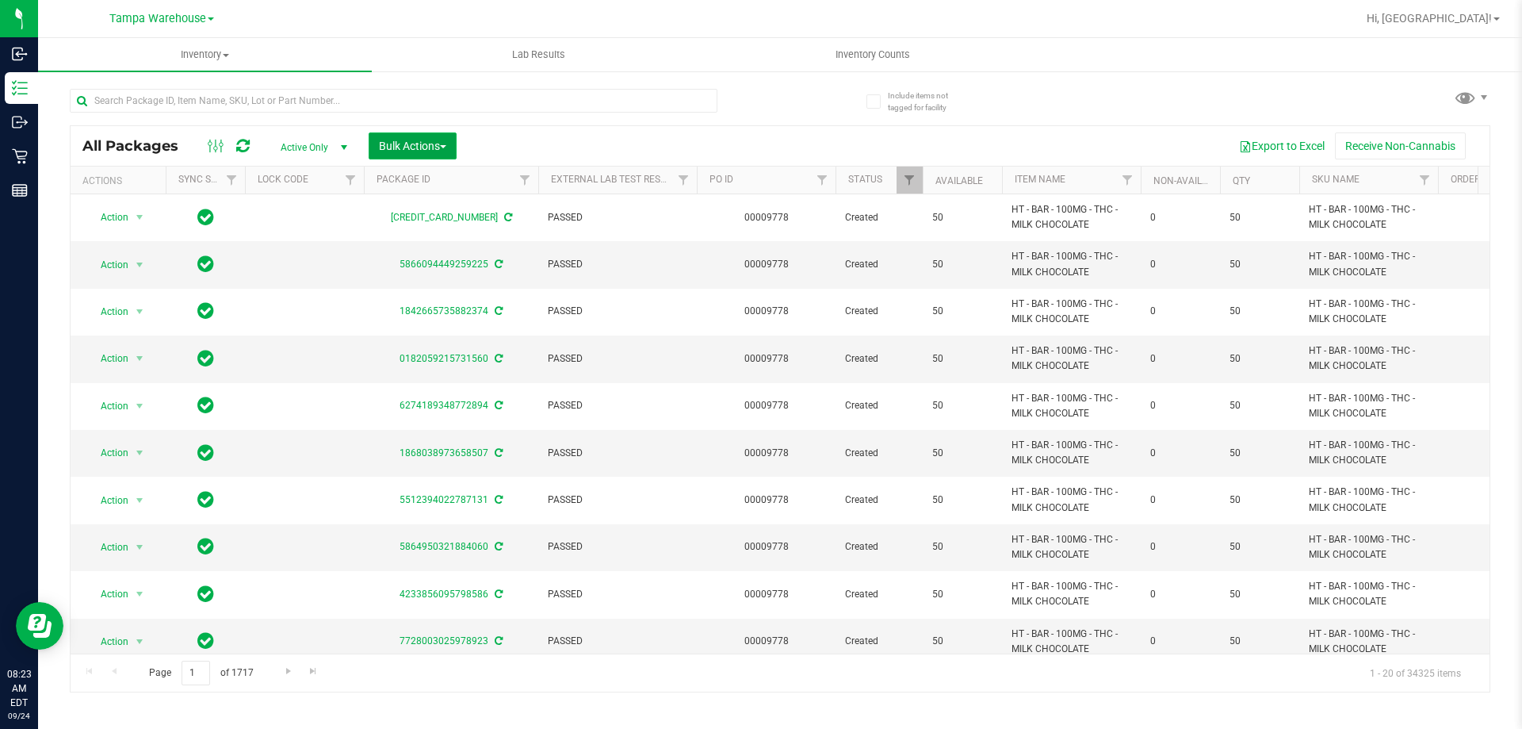
click at [432, 143] on span "Bulk Actions" at bounding box center [412, 146] width 67 height 13
click at [451, 178] on span "Add to outbound order" at bounding box center [432, 181] width 108 height 13
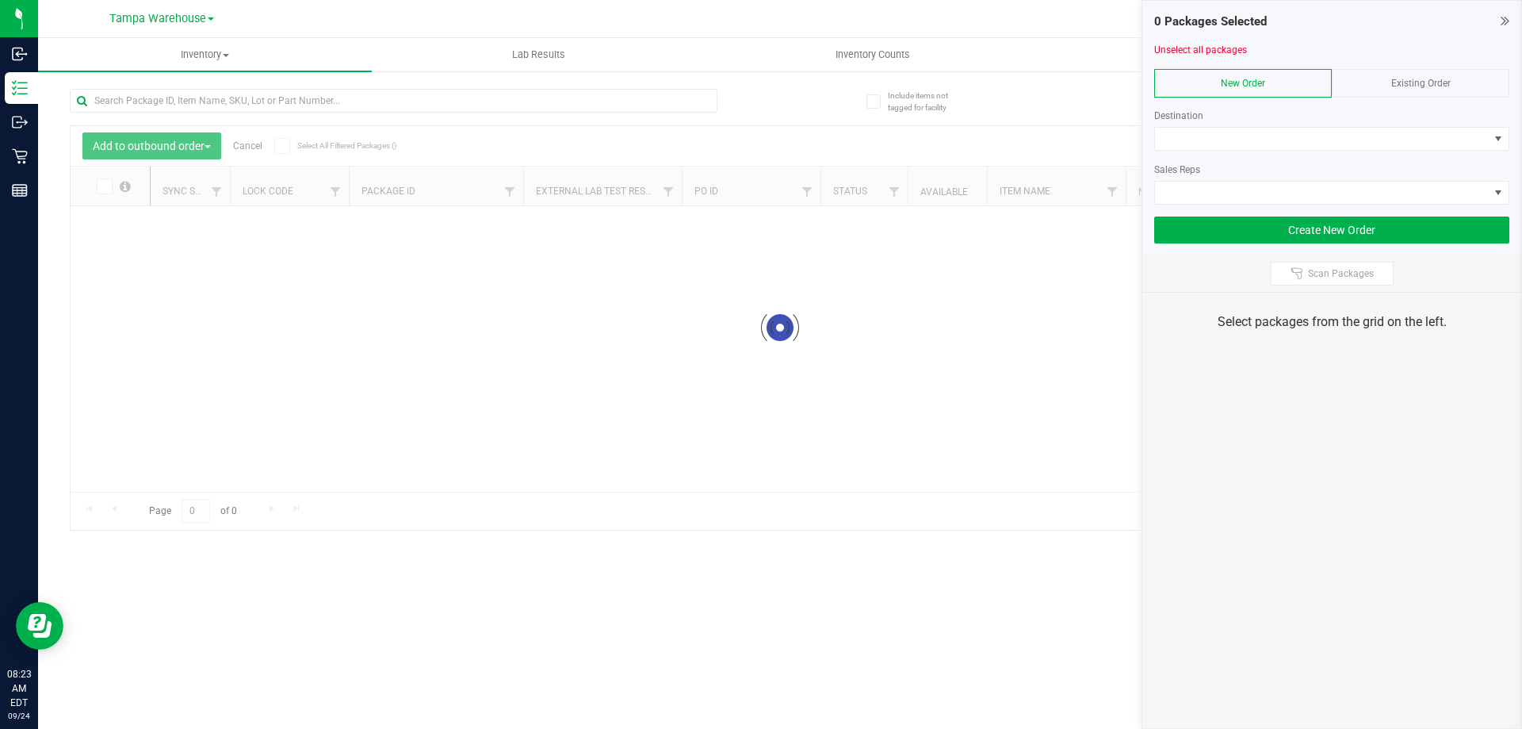
click at [1412, 74] on div "Existing Order" at bounding box center [1421, 83] width 178 height 29
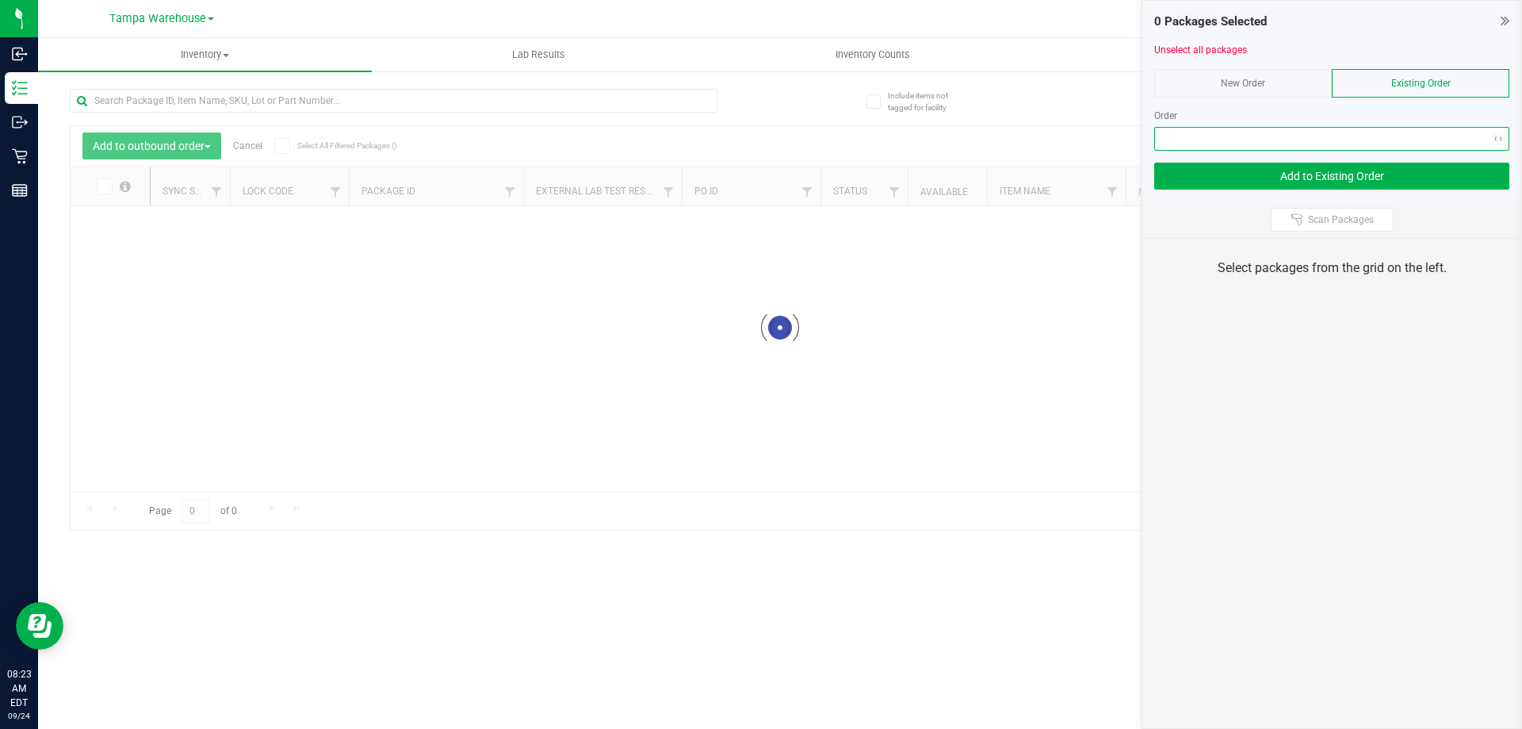
click at [1313, 146] on span "NO DATA FOUND" at bounding box center [1322, 139] width 334 height 22
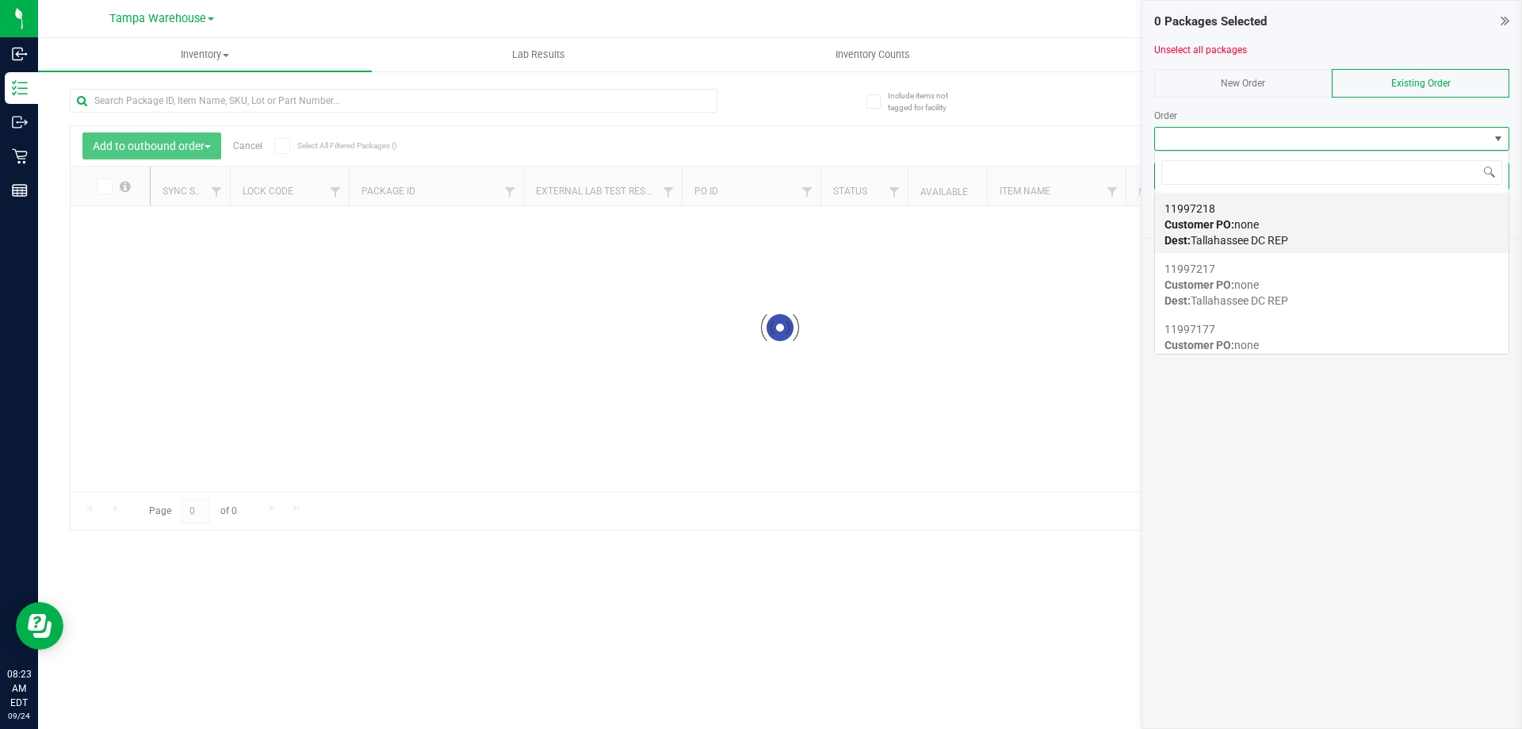
scroll to position [24, 355]
click at [1249, 220] on span "Customer PO: none" at bounding box center [1212, 224] width 94 height 13
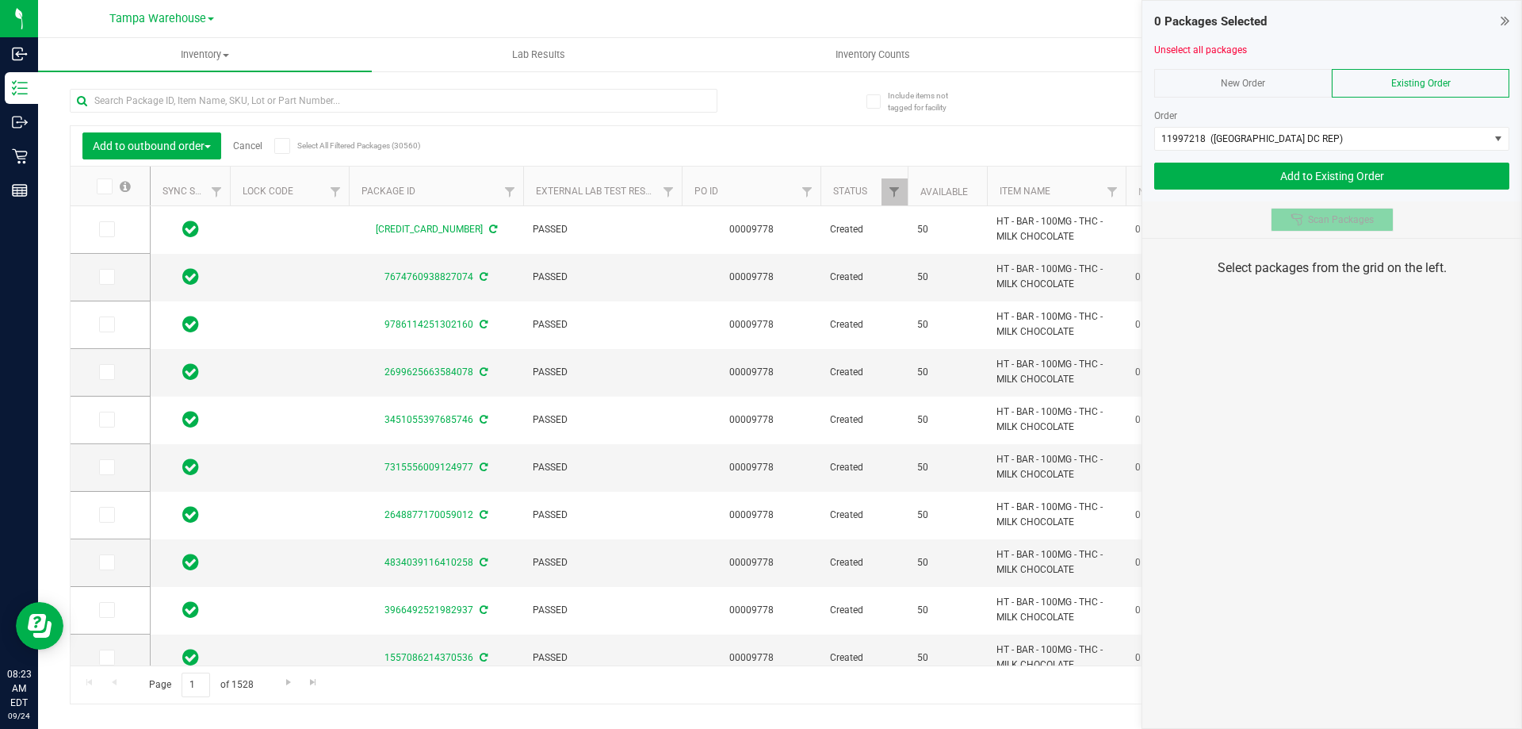
click at [1310, 214] on span "Scan Packages" at bounding box center [1341, 219] width 66 height 13
click at [1370, 335] on div "0 Packages Selected Unselect all packages New Order Existing Order Order 119972…" at bounding box center [1332, 364] width 381 height 729
click at [1299, 349] on div "0 Packages Selected Unselect all packages New Order Existing Order Order 119972…" at bounding box center [1332, 364] width 381 height 729
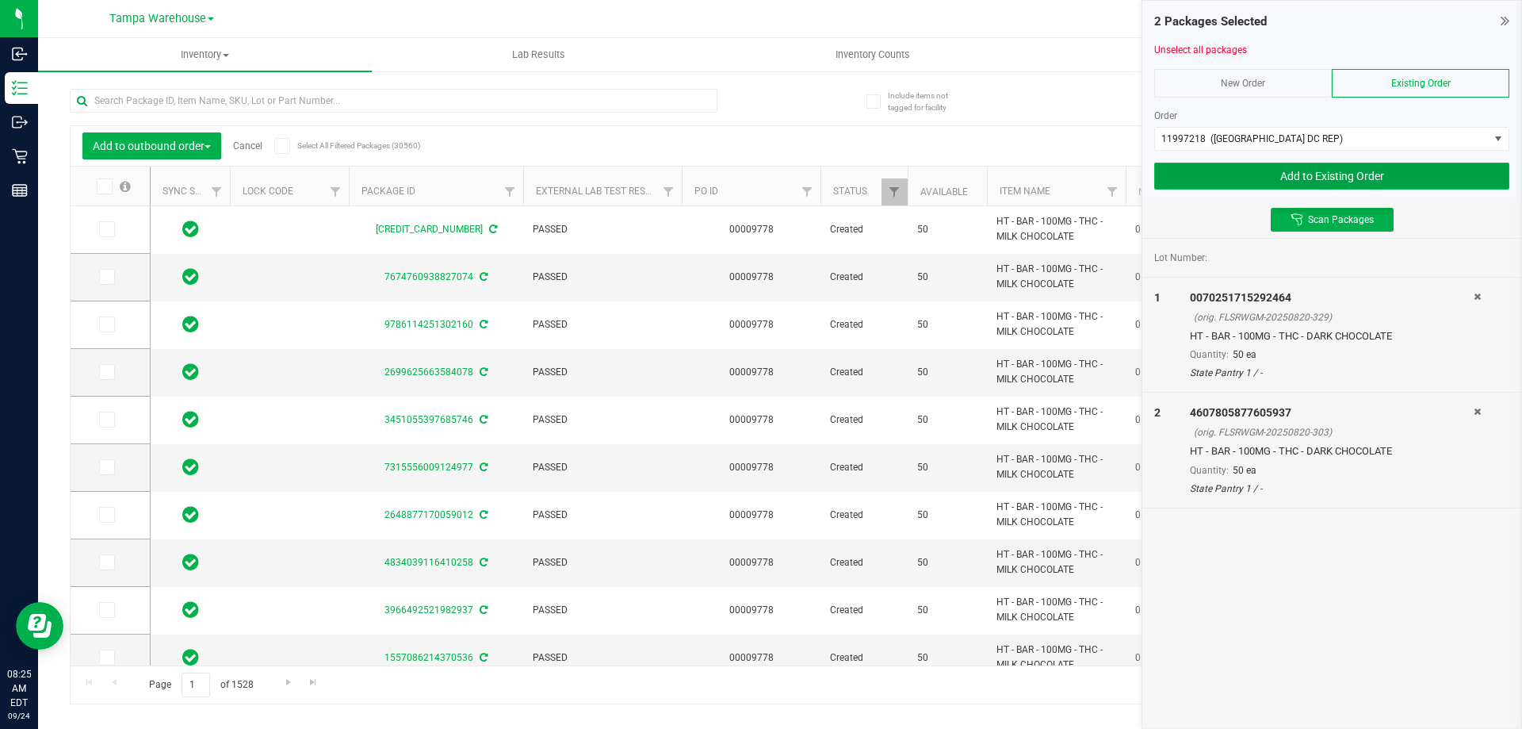
click at [1217, 176] on button "Add to Existing Order" at bounding box center [1331, 176] width 355 height 27
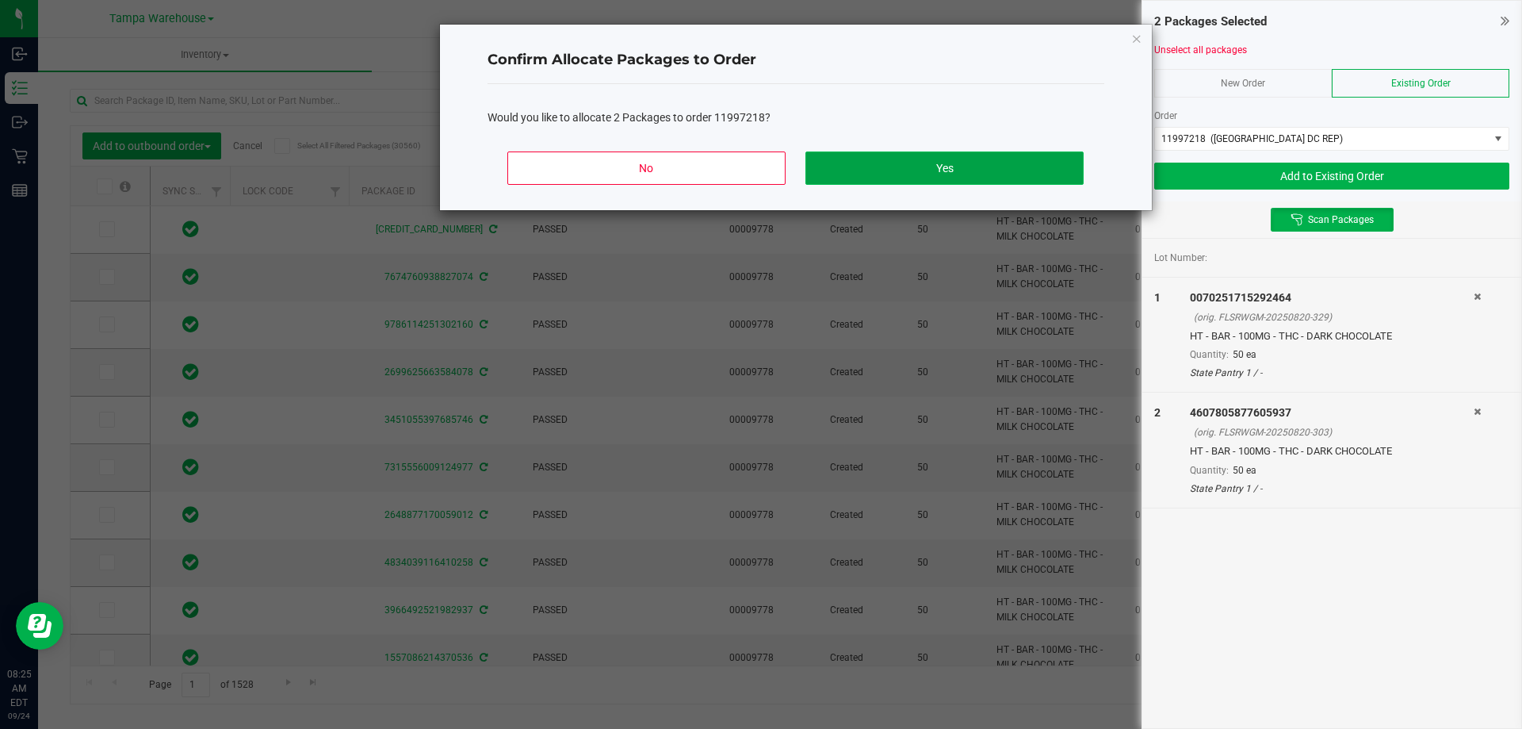
click at [1026, 159] on button "Yes" at bounding box center [943, 167] width 277 height 33
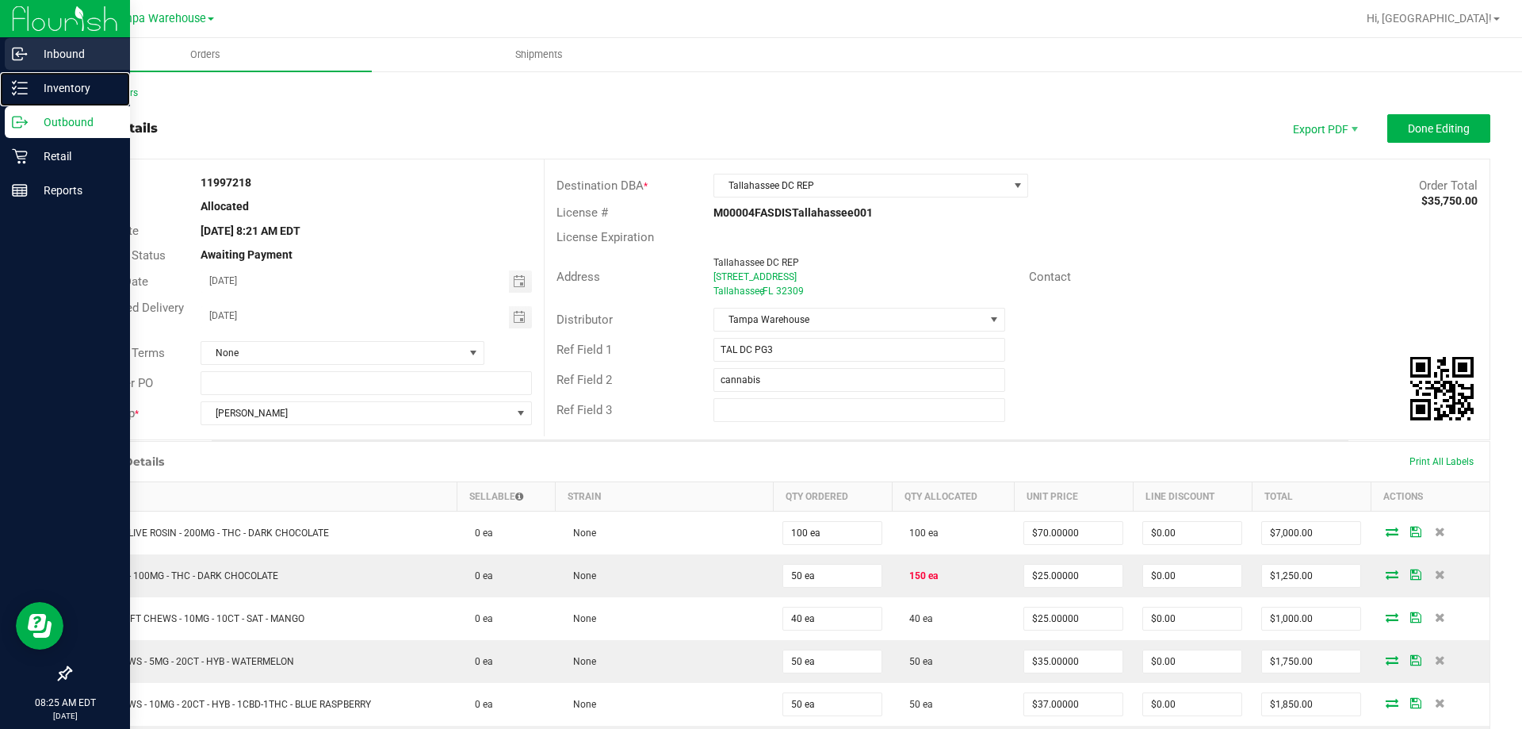
drag, startPoint x: 39, startPoint y: 85, endPoint x: 126, endPoint y: 40, distance: 98.2
click at [39, 84] on p "Inventory" at bounding box center [75, 87] width 95 height 19
